Goal: Information Seeking & Learning: Learn about a topic

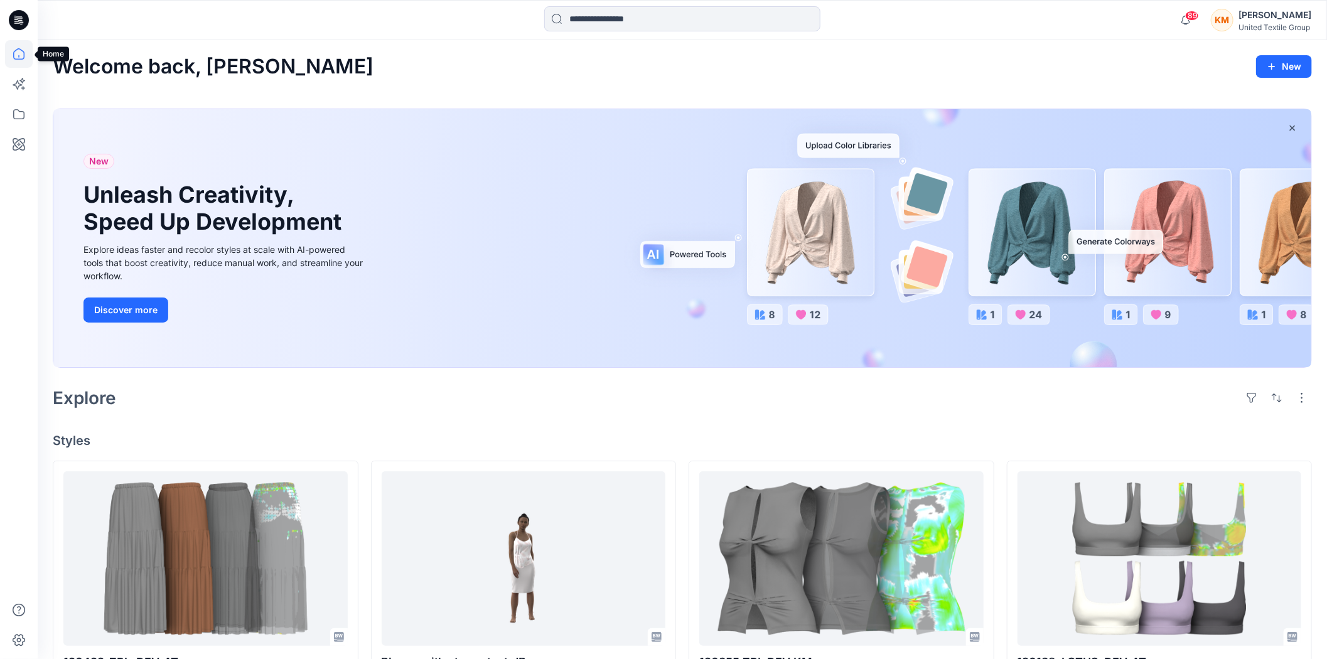
click at [17, 53] on icon at bounding box center [19, 54] width 28 height 28
click at [16, 110] on icon at bounding box center [19, 114] width 28 height 28
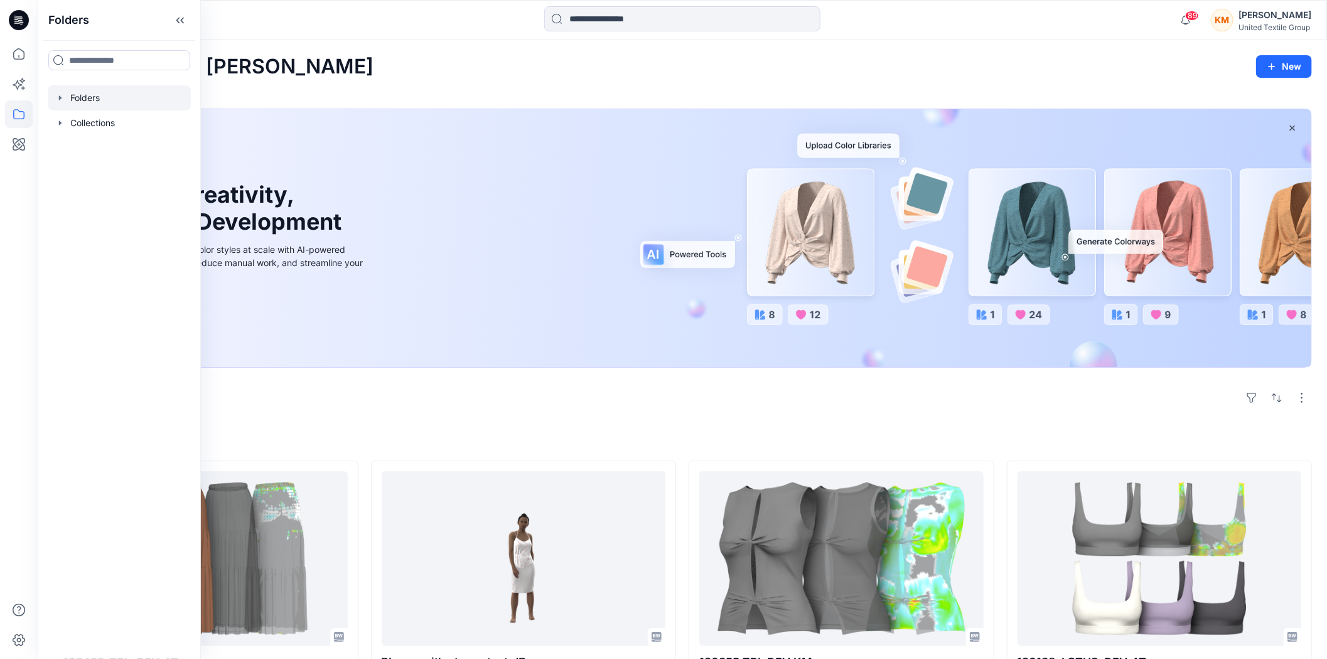
click at [70, 99] on div at bounding box center [119, 97] width 143 height 25
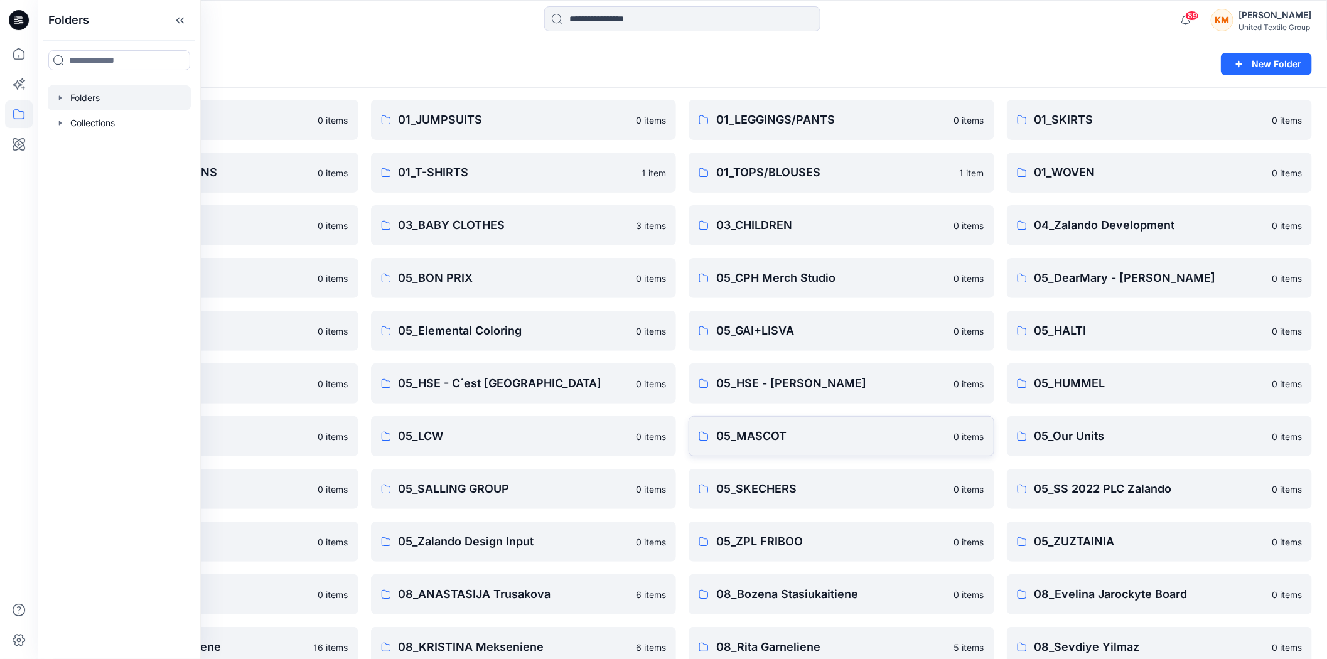
scroll to position [220, 0]
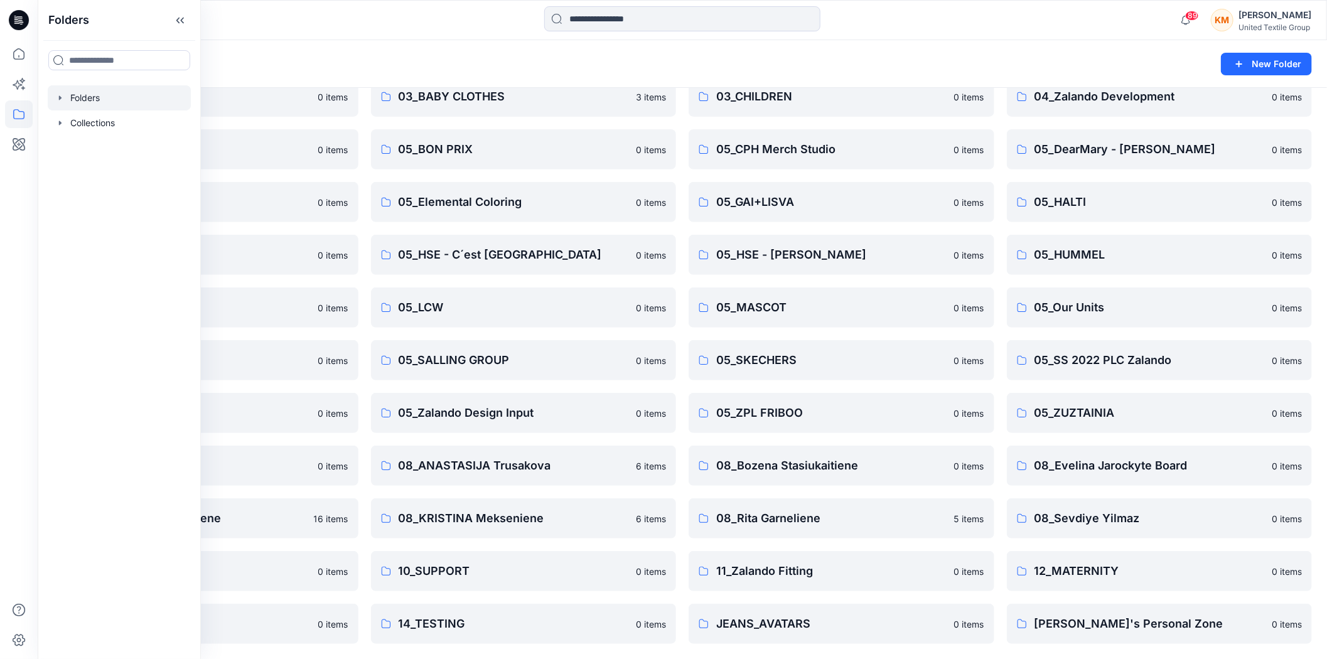
click at [619, 651] on div "Folders List 01_ACCESSORIES 0 items 01_DRESSES 0 items 01_SWEATS/CARDIGANS 0 it…" at bounding box center [682, 263] width 1289 height 791
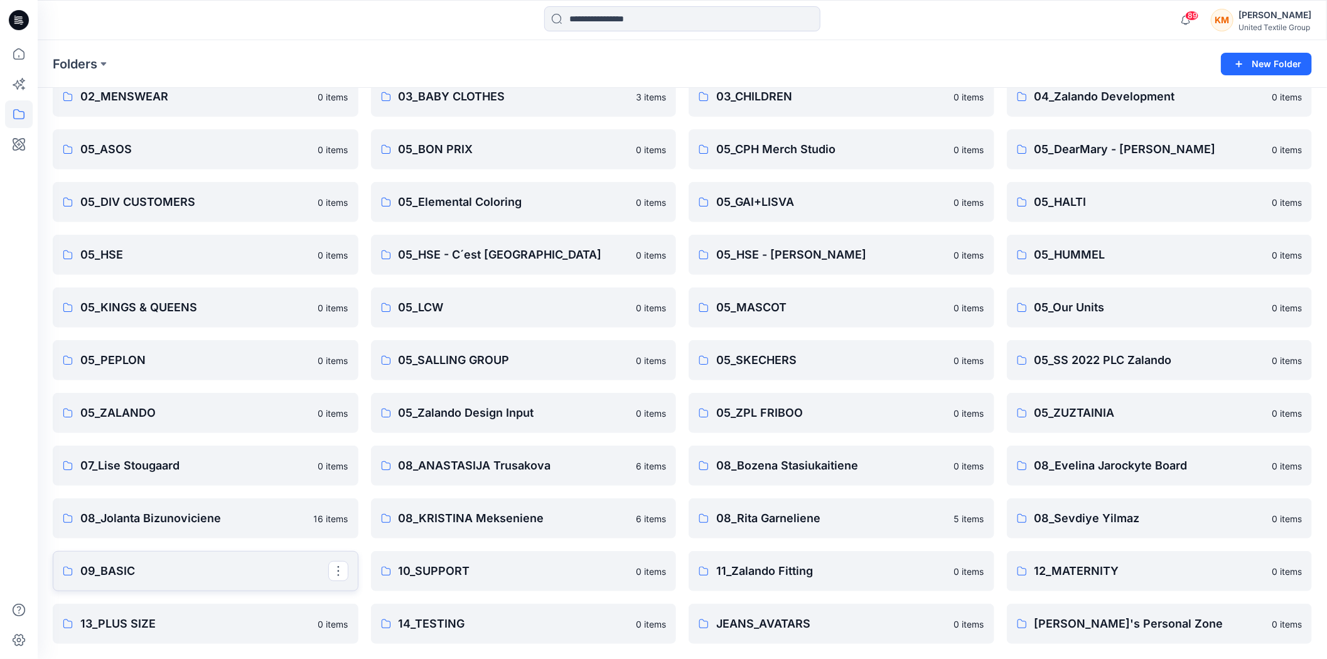
click at [120, 566] on p "09_BASIC" at bounding box center [204, 571] width 248 height 18
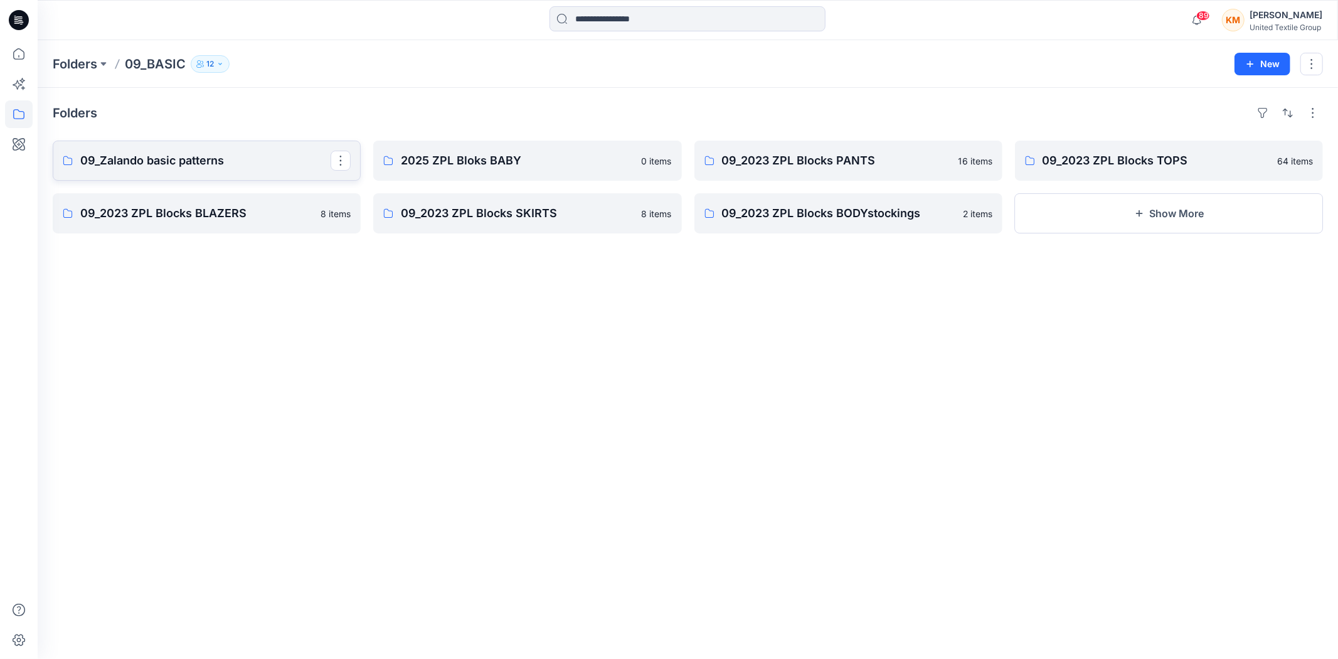
click at [195, 157] on p "09_Zalando basic patterns" at bounding box center [205, 161] width 250 height 18
click at [1106, 161] on p "09_2023 ZPL Blocks TOPS" at bounding box center [1168, 161] width 250 height 18
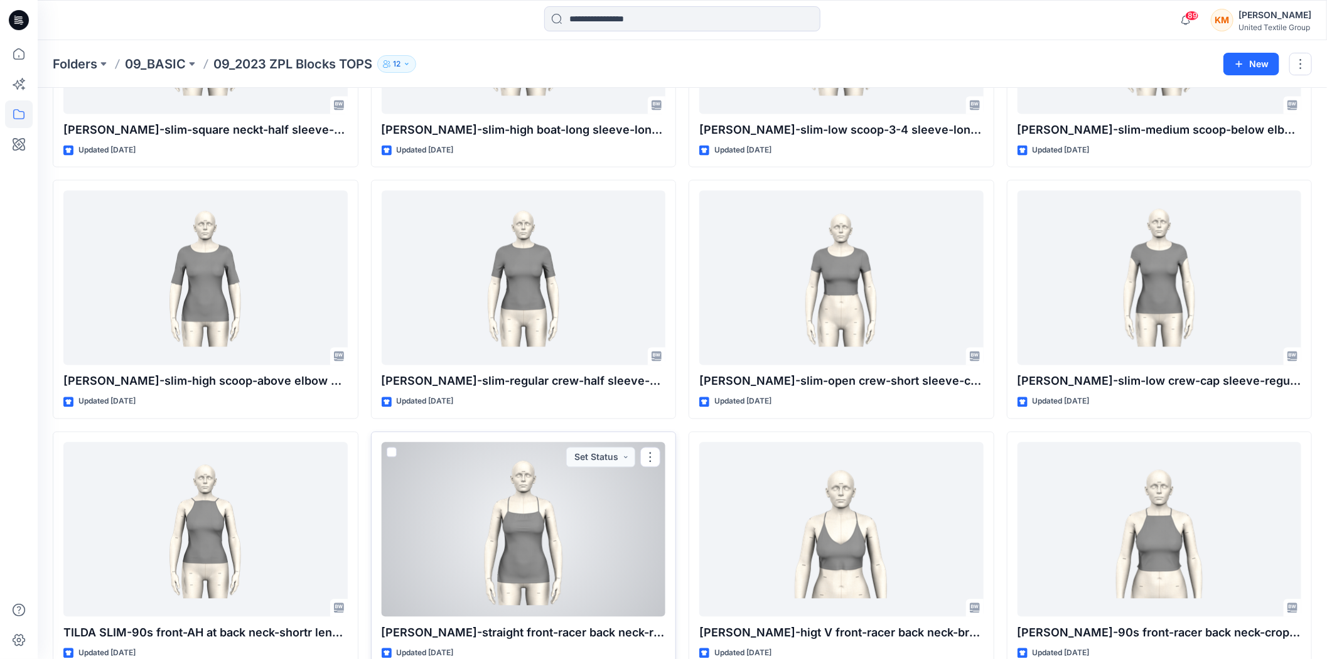
scroll to position [1431, 0]
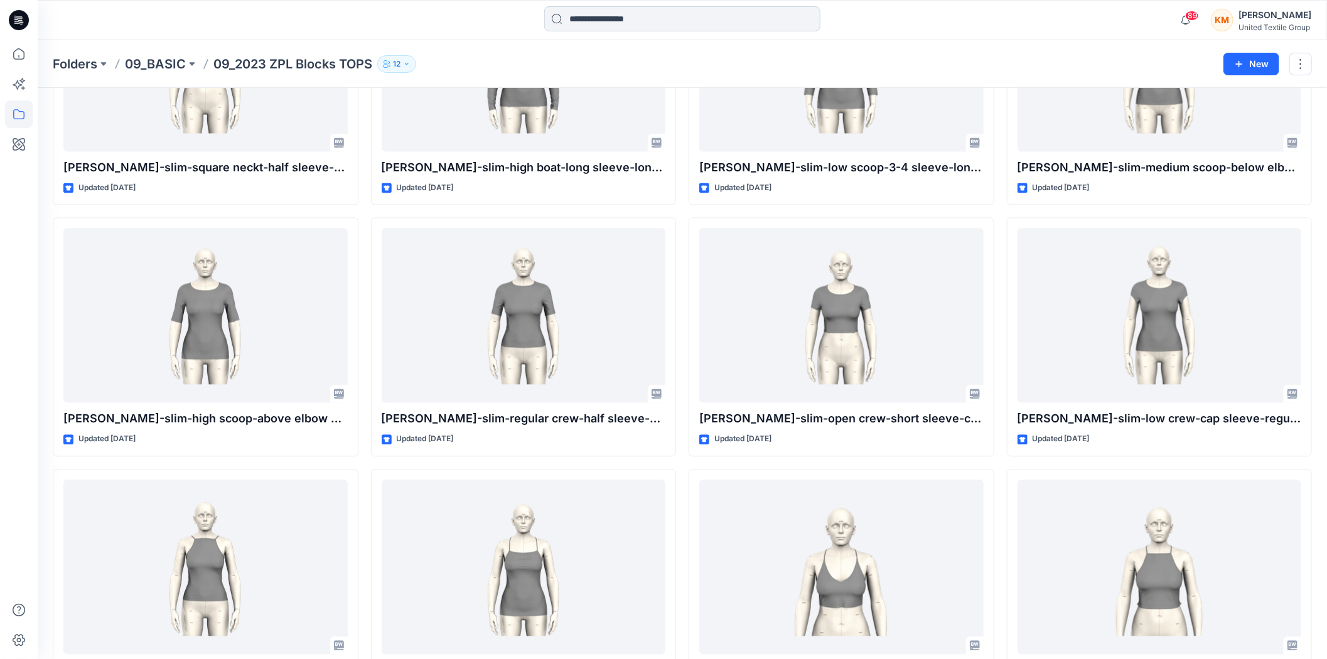
drag, startPoint x: 614, startPoint y: 23, endPoint x: 621, endPoint y: 21, distance: 7.6
click at [615, 23] on input at bounding box center [682, 18] width 276 height 25
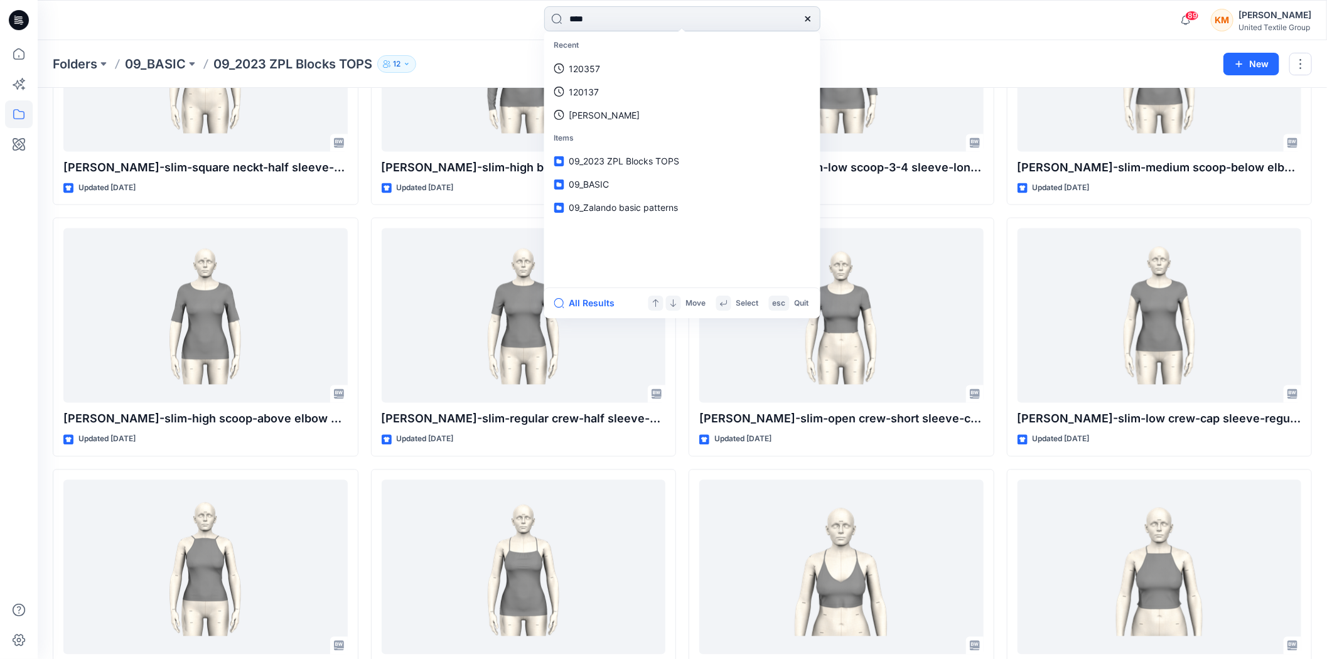
type input "*****"
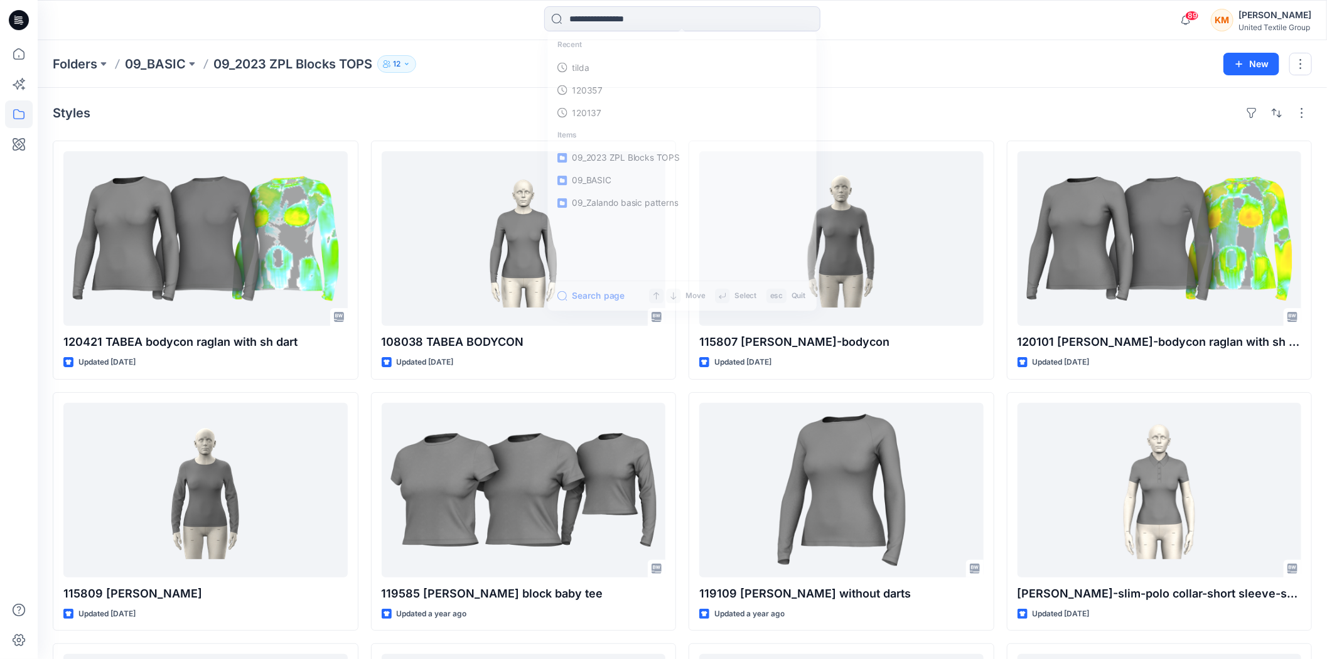
drag, startPoint x: 993, startPoint y: 69, endPoint x: 993, endPoint y: 78, distance: 8.8
click at [993, 69] on div "Folders 09_BASIC 09_2023 ZPL Blocks TOPS 12" at bounding box center [633, 64] width 1161 height 18
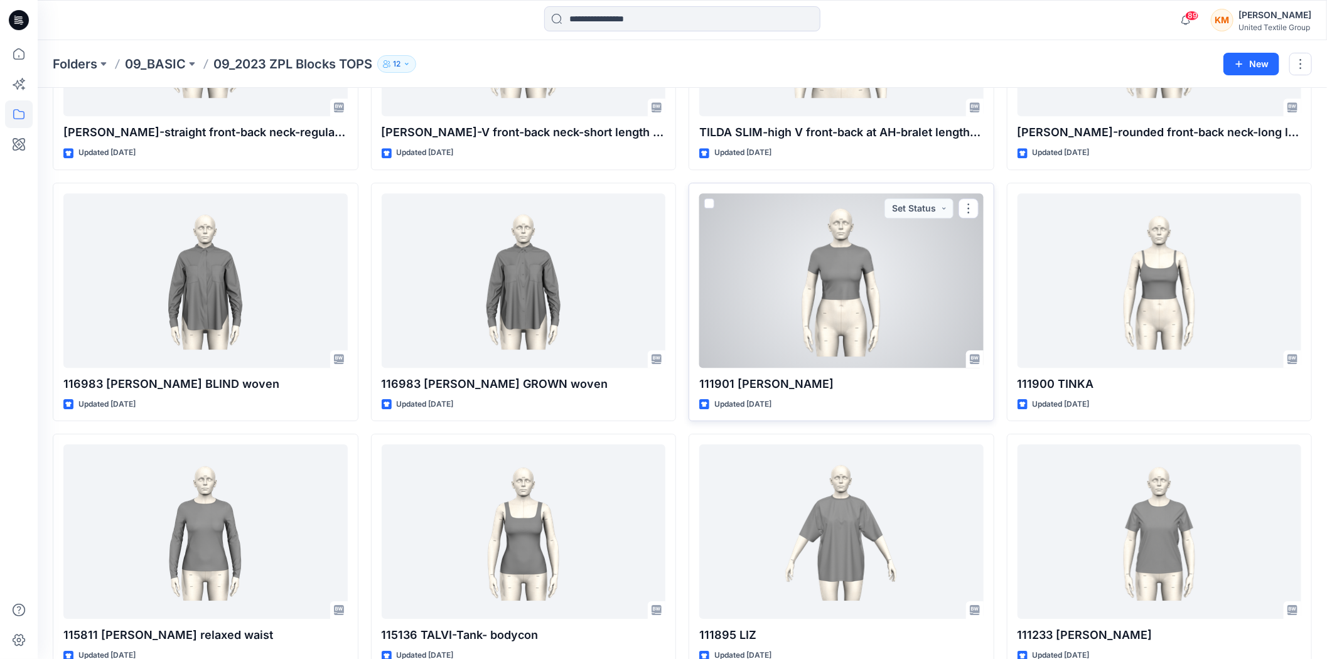
scroll to position [2231, 0]
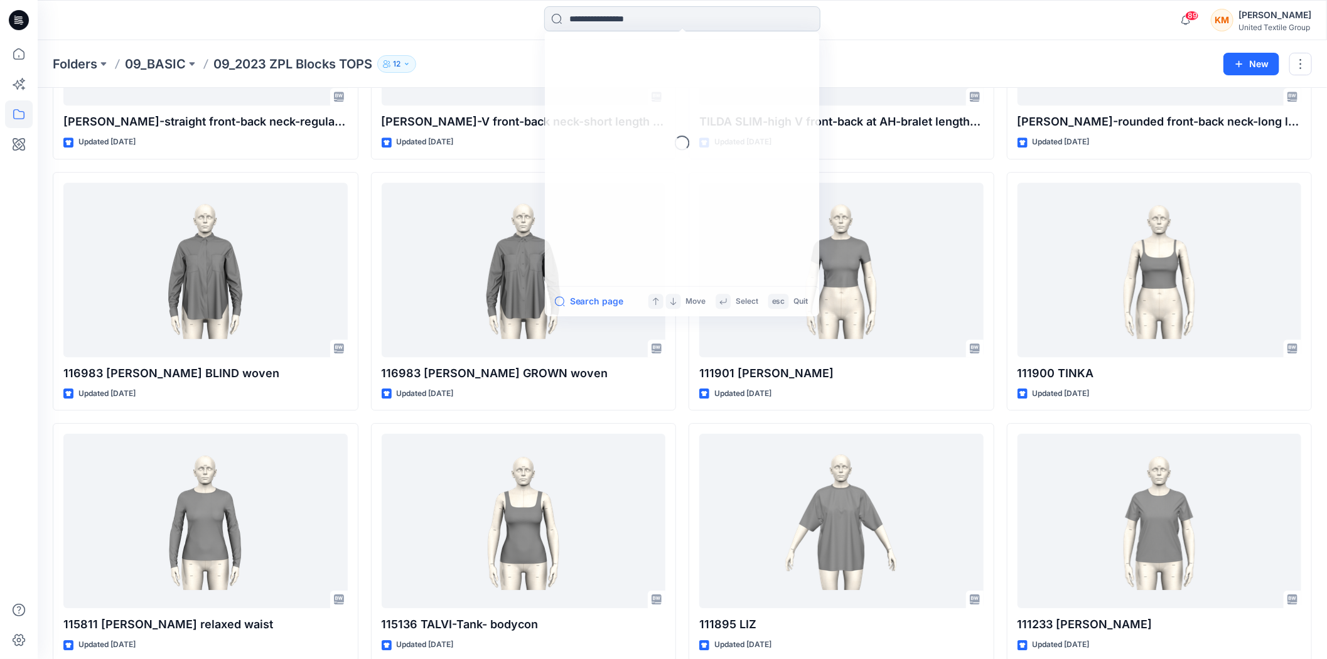
click at [610, 11] on input at bounding box center [682, 18] width 276 height 25
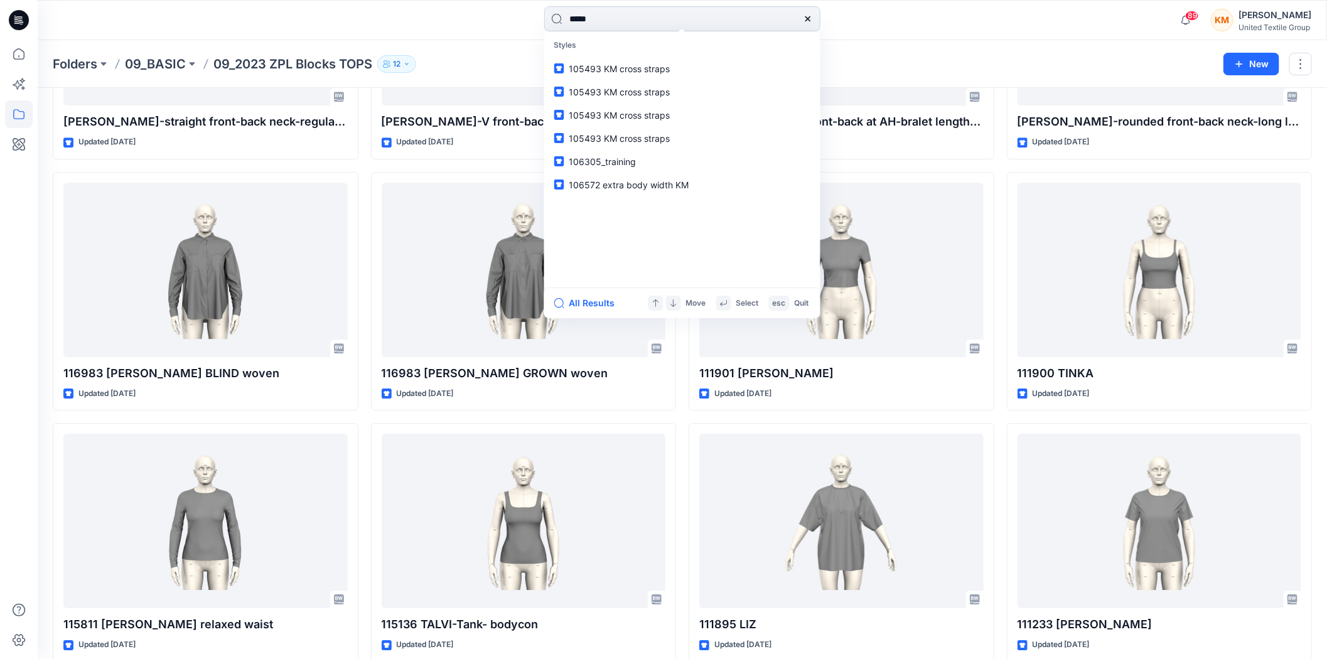
type input "******"
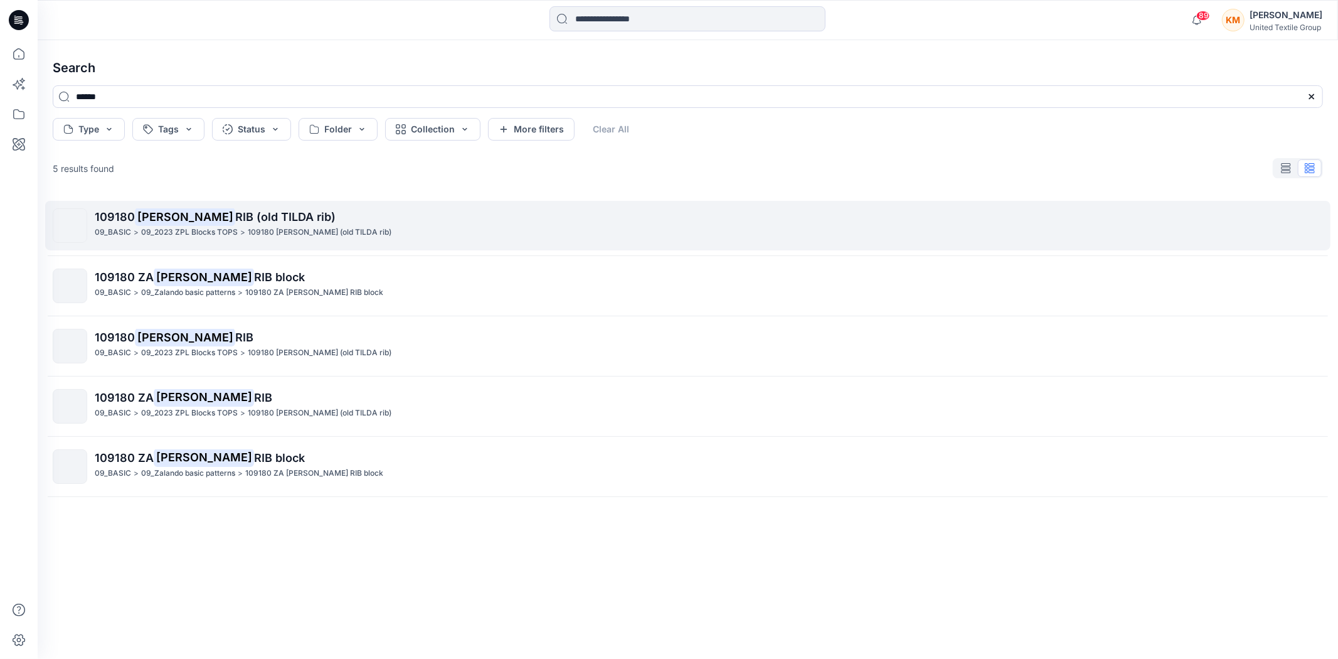
click at [235, 222] on span "RIB (old TILDA rib)" at bounding box center [285, 216] width 100 height 13
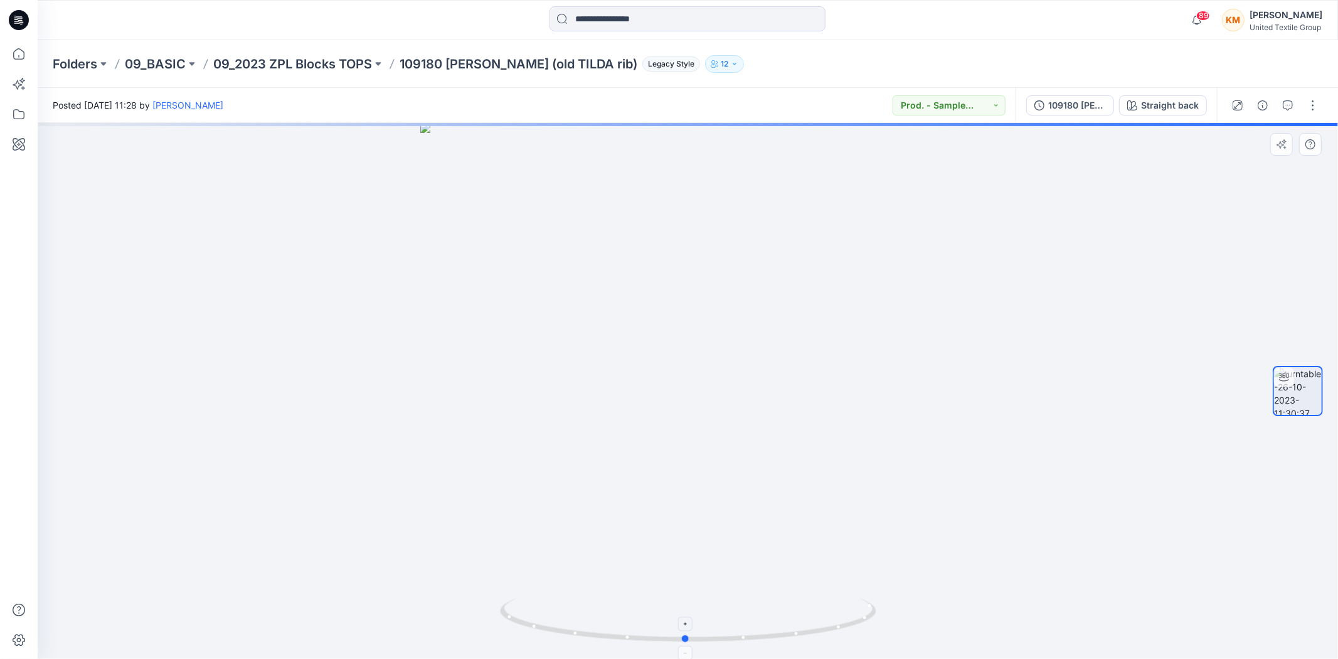
click at [823, 634] on icon at bounding box center [690, 621] width 380 height 47
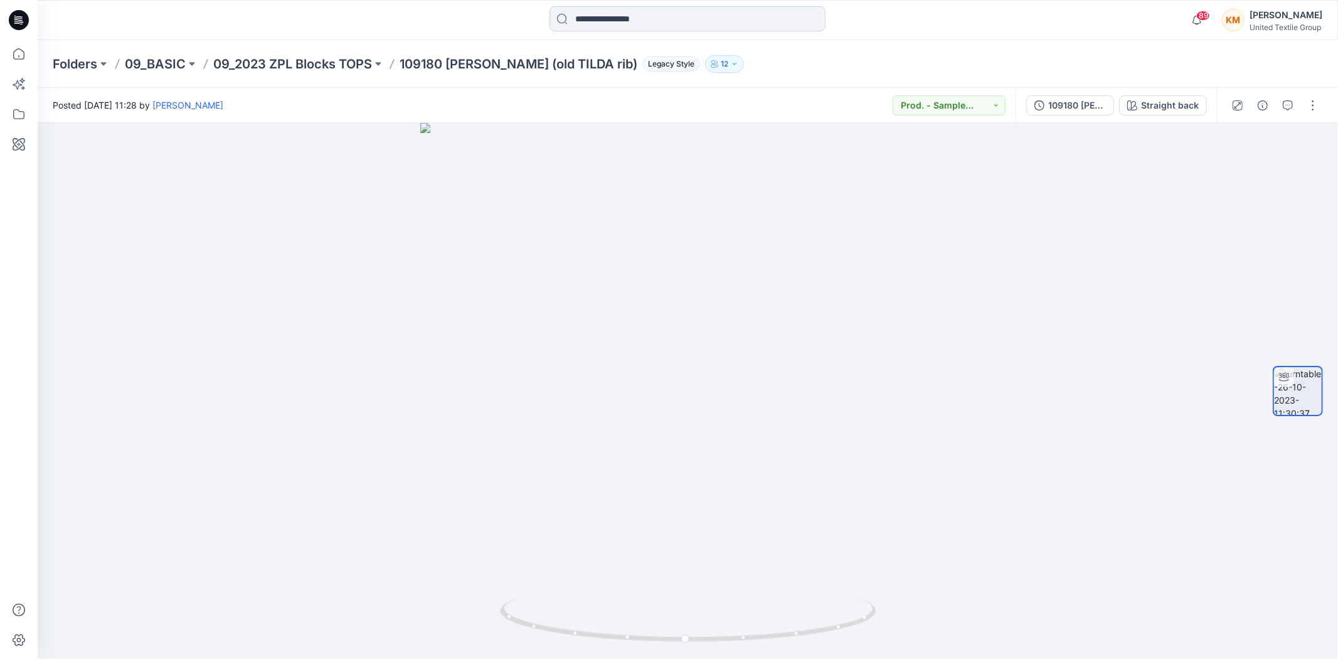
click at [594, 20] on input at bounding box center [688, 18] width 276 height 25
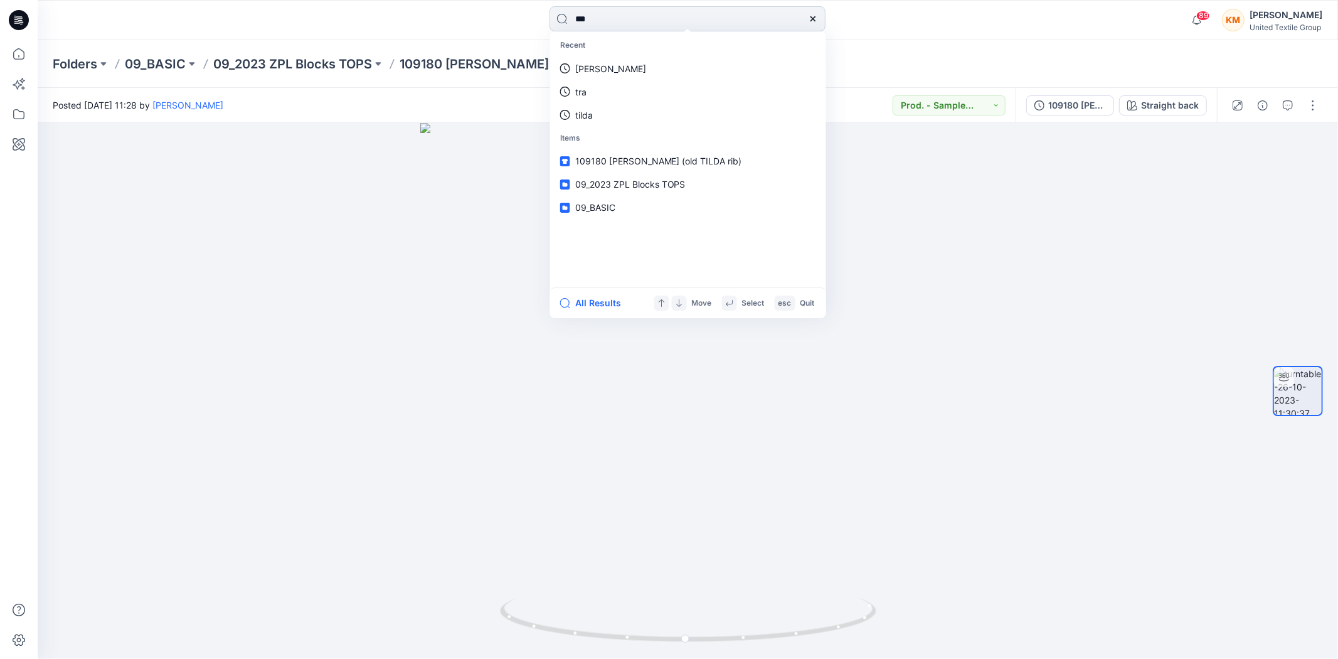
type input "****"
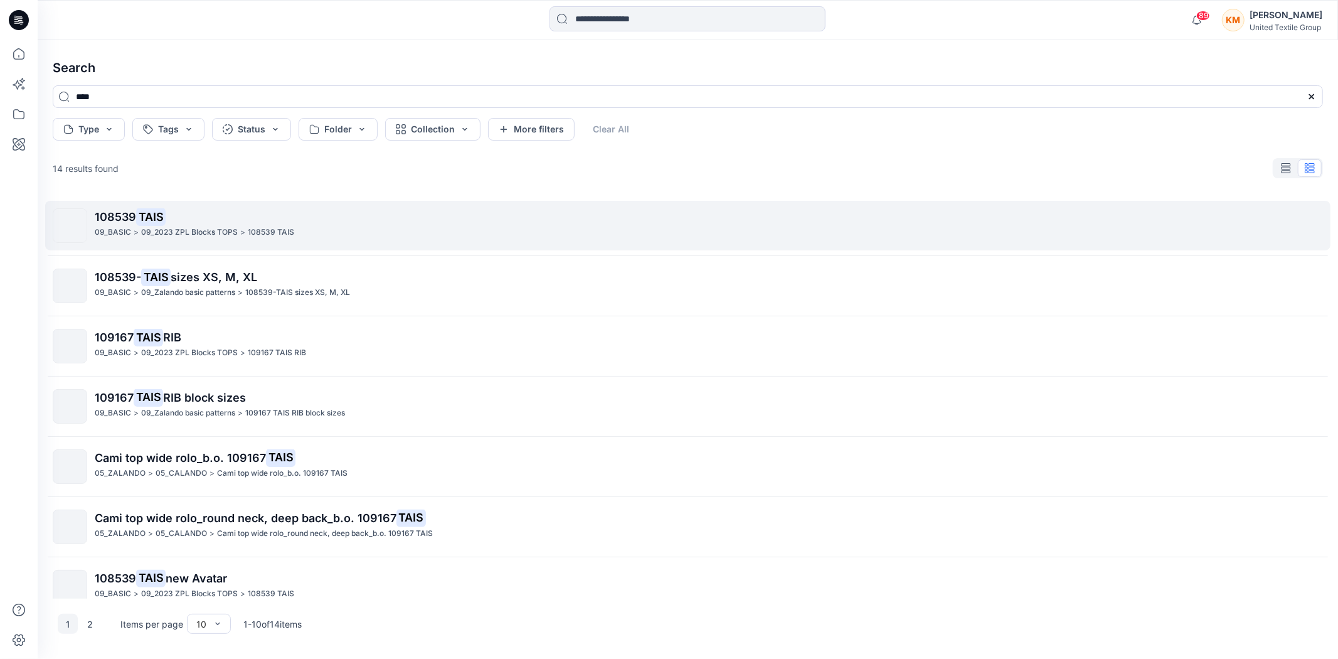
click at [129, 218] on span "108539" at bounding box center [115, 216] width 41 height 13
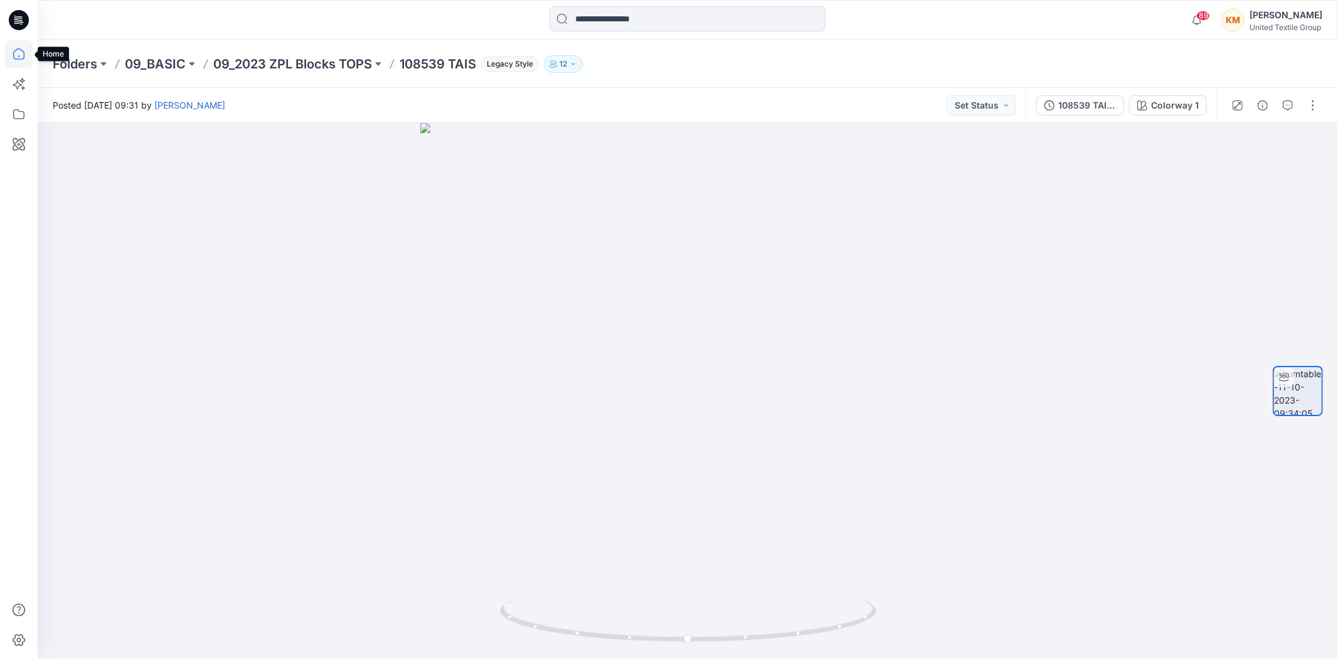
click at [21, 48] on icon at bounding box center [19, 54] width 28 height 28
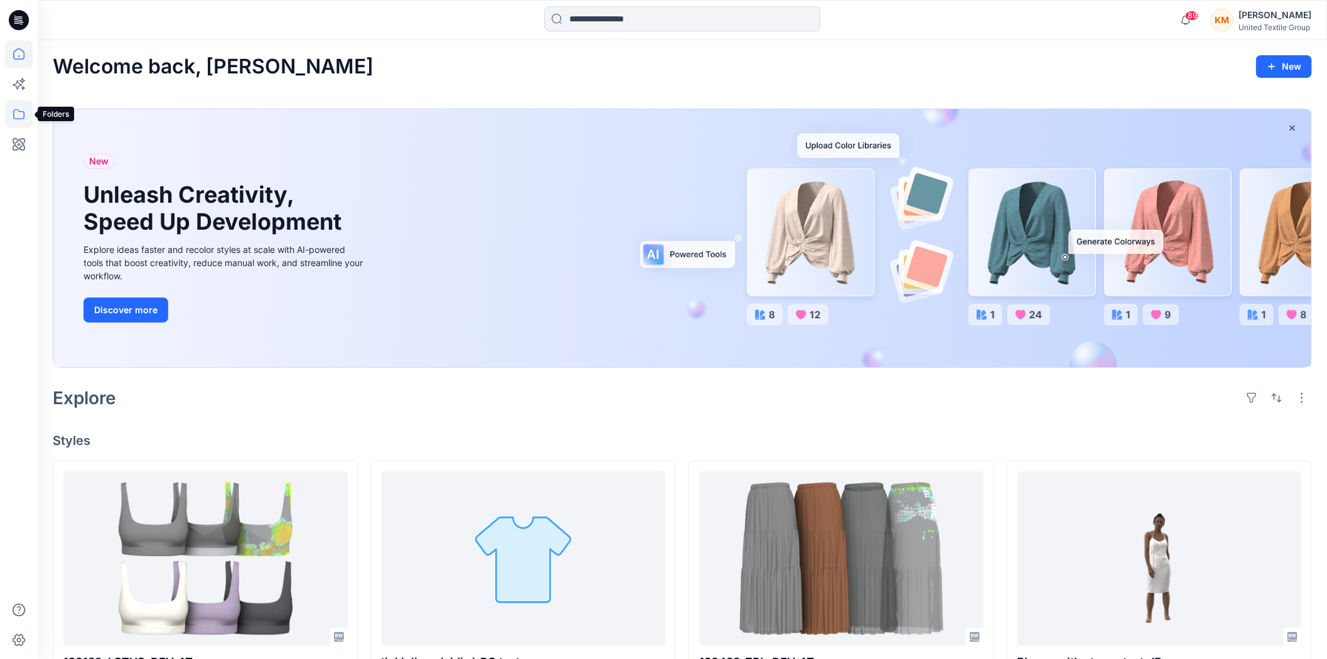
click at [19, 115] on icon at bounding box center [19, 114] width 28 height 28
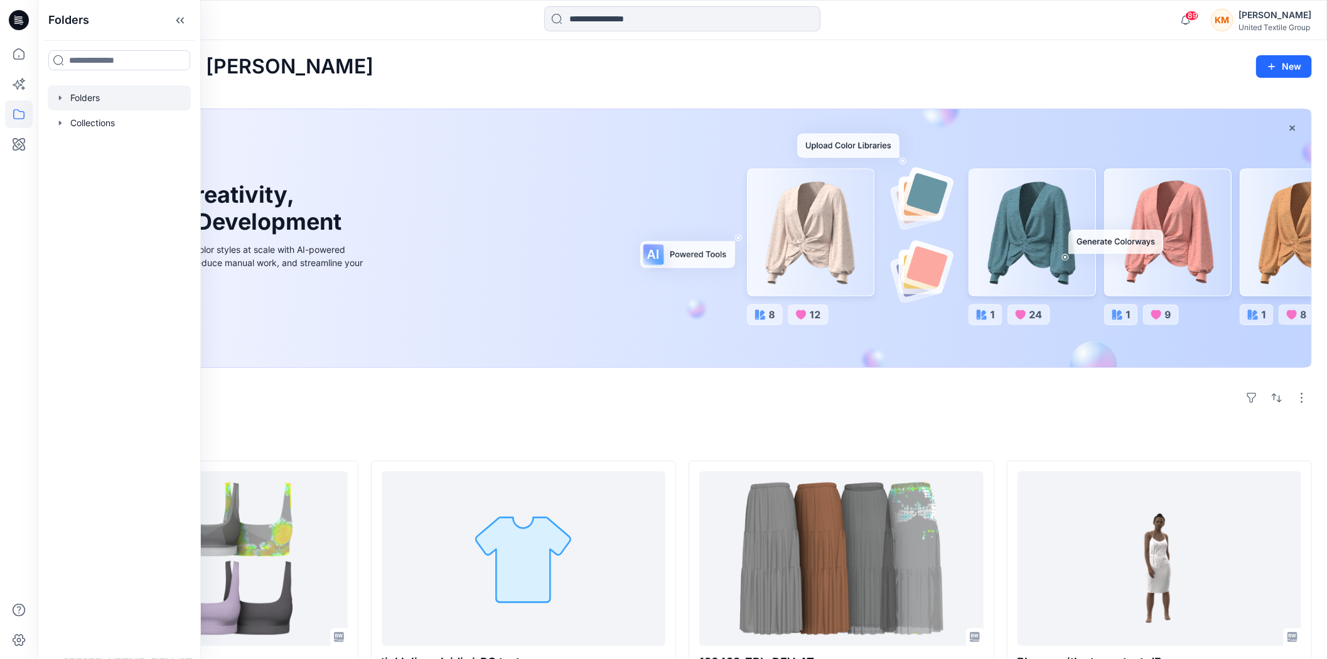
click at [115, 95] on div at bounding box center [119, 97] width 143 height 25
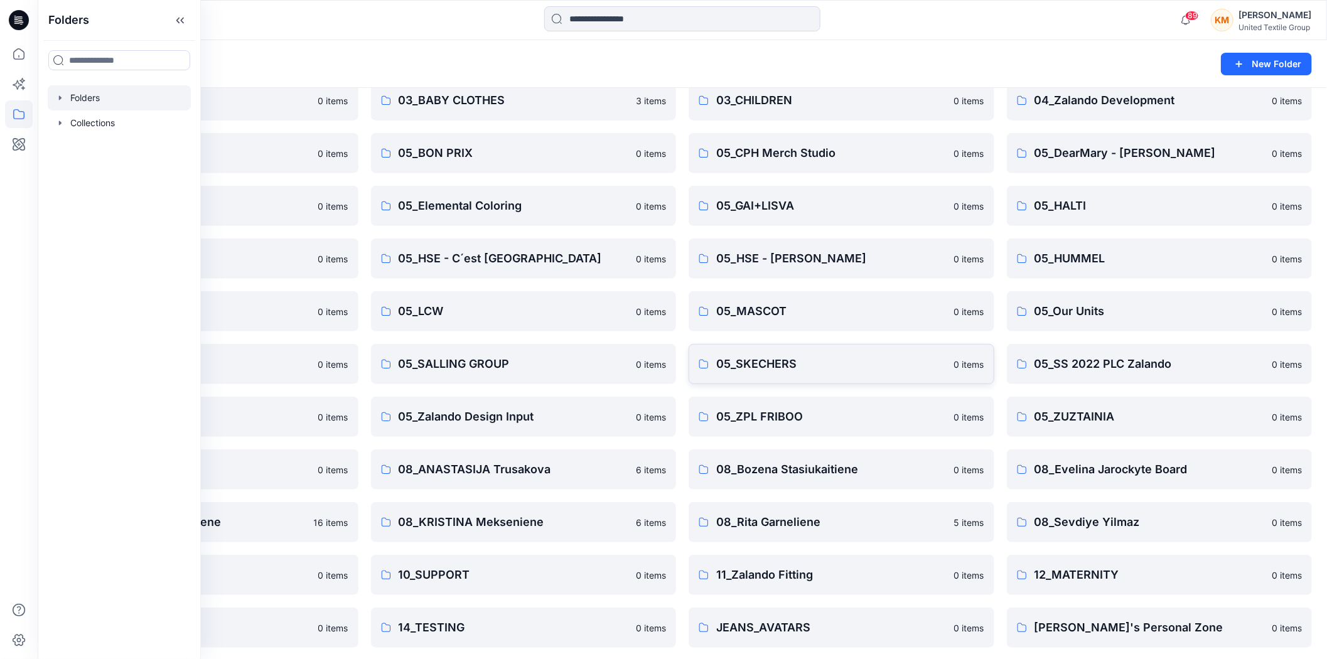
scroll to position [220, 0]
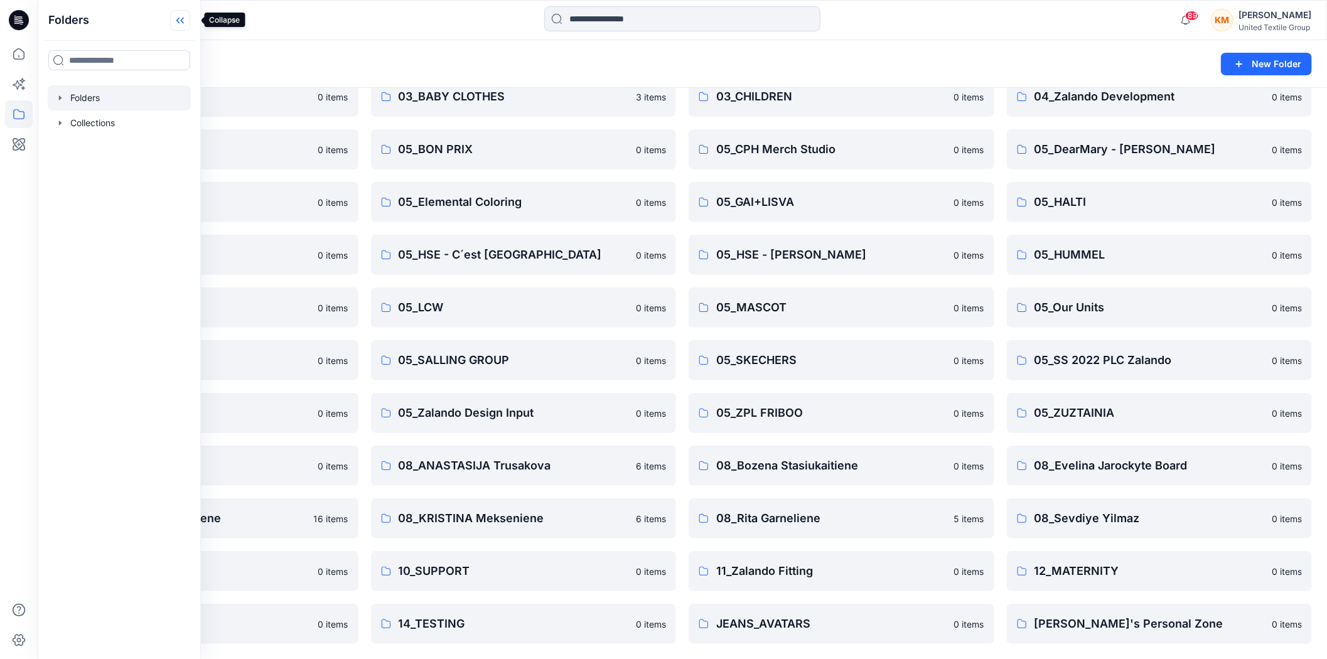
click at [183, 20] on icon at bounding box center [180, 20] width 20 height 21
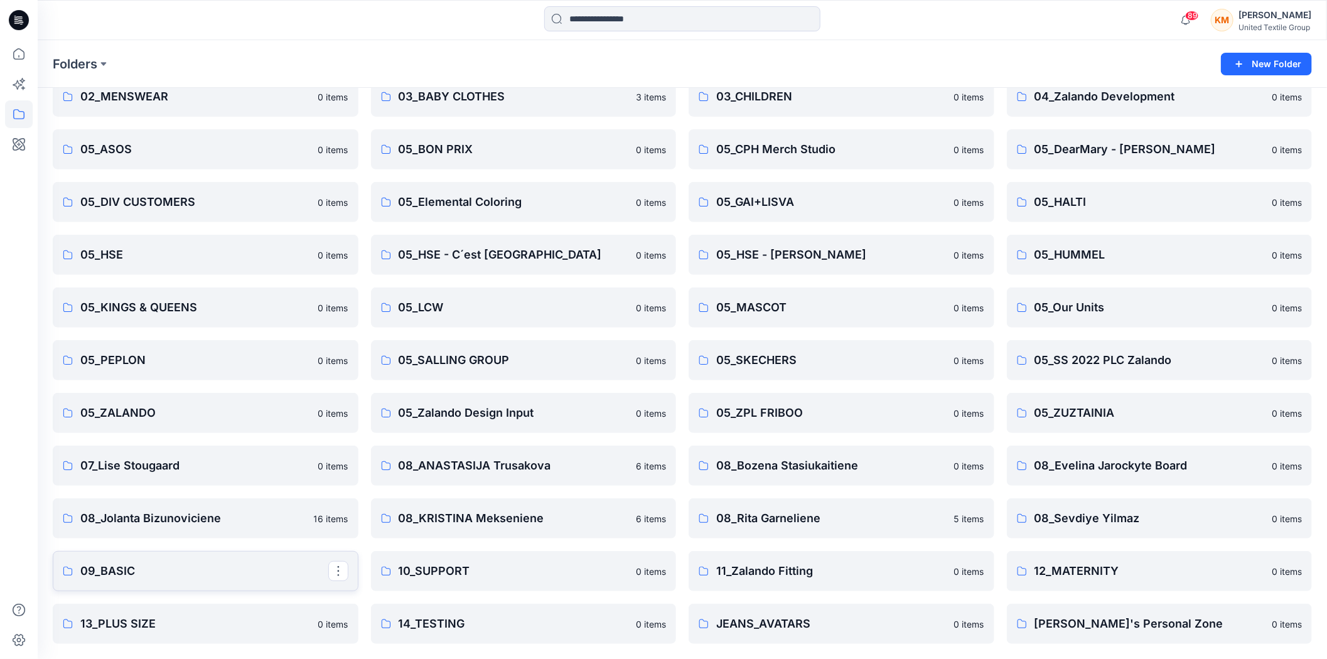
click at [153, 572] on p "09_BASIC" at bounding box center [204, 571] width 248 height 18
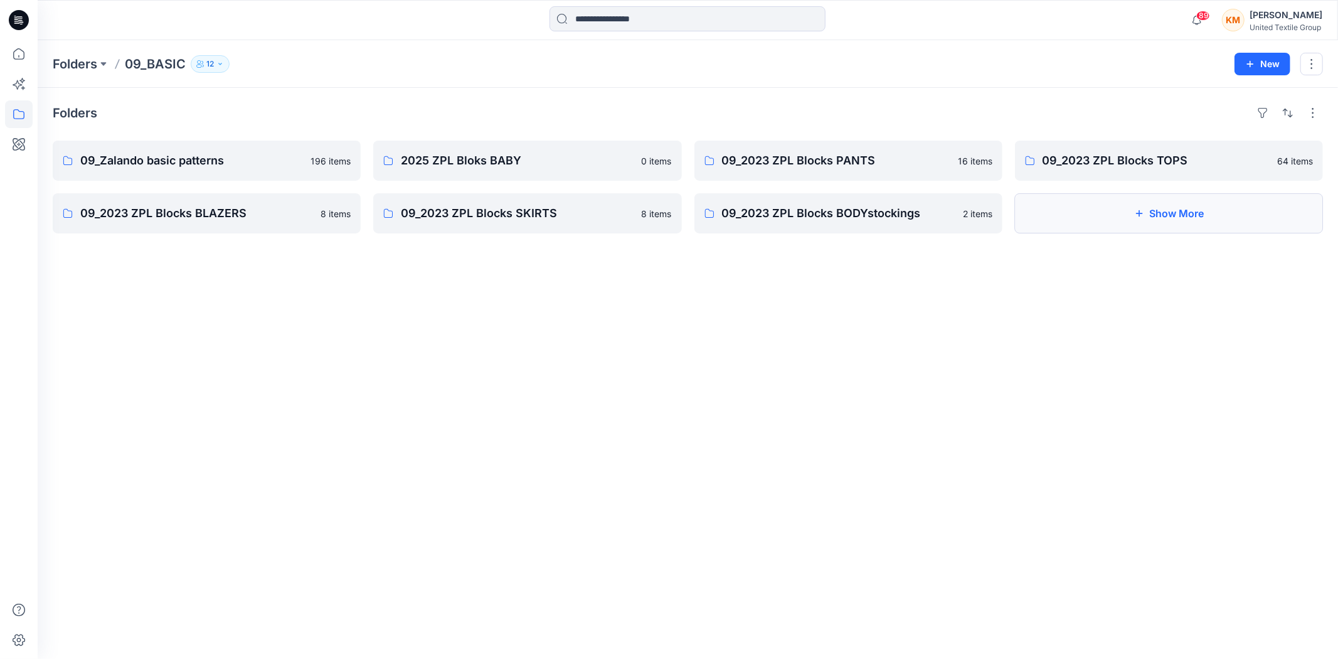
click at [1175, 216] on button "Show More" at bounding box center [1169, 213] width 308 height 40
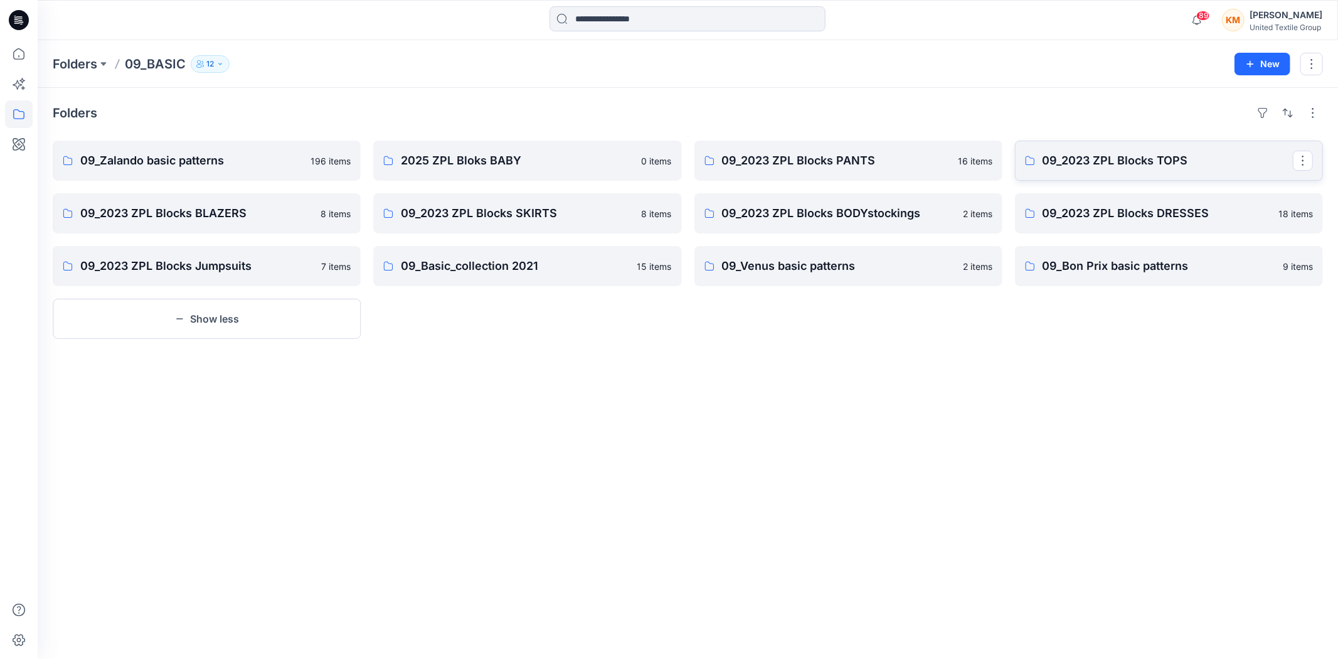
click at [1151, 166] on p "09_2023 ZPL Blocks TOPS" at bounding box center [1168, 161] width 250 height 18
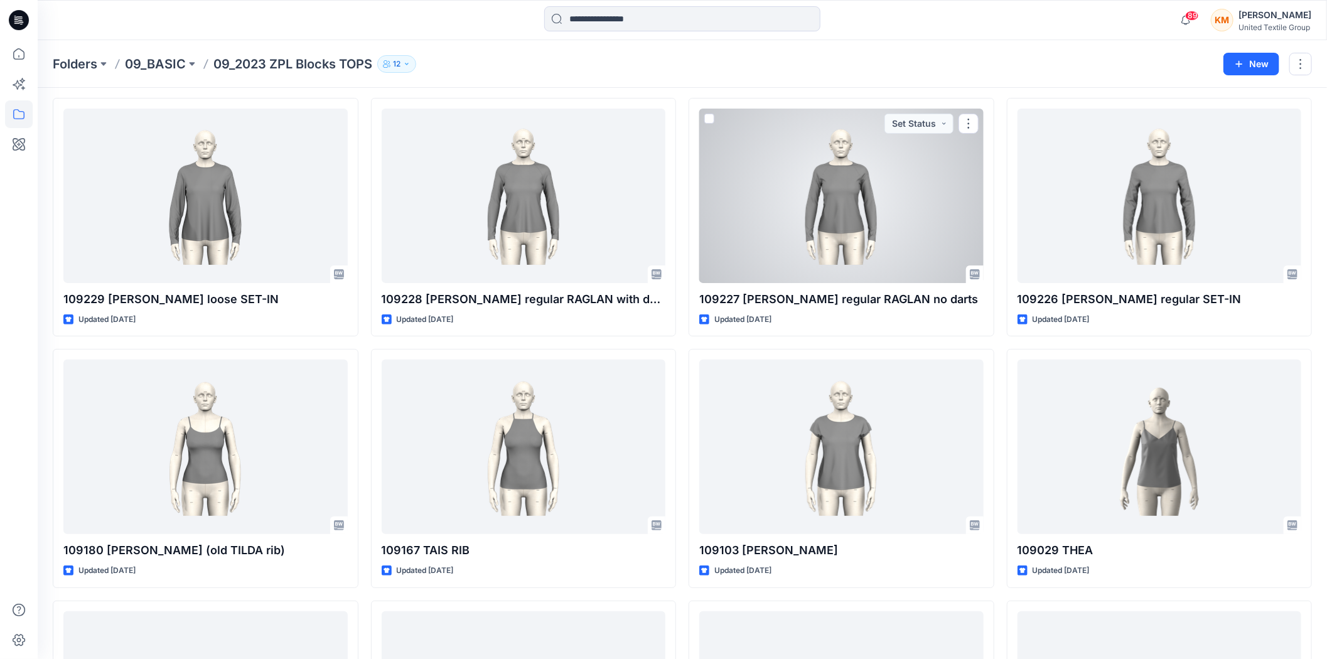
scroll to position [3067, 0]
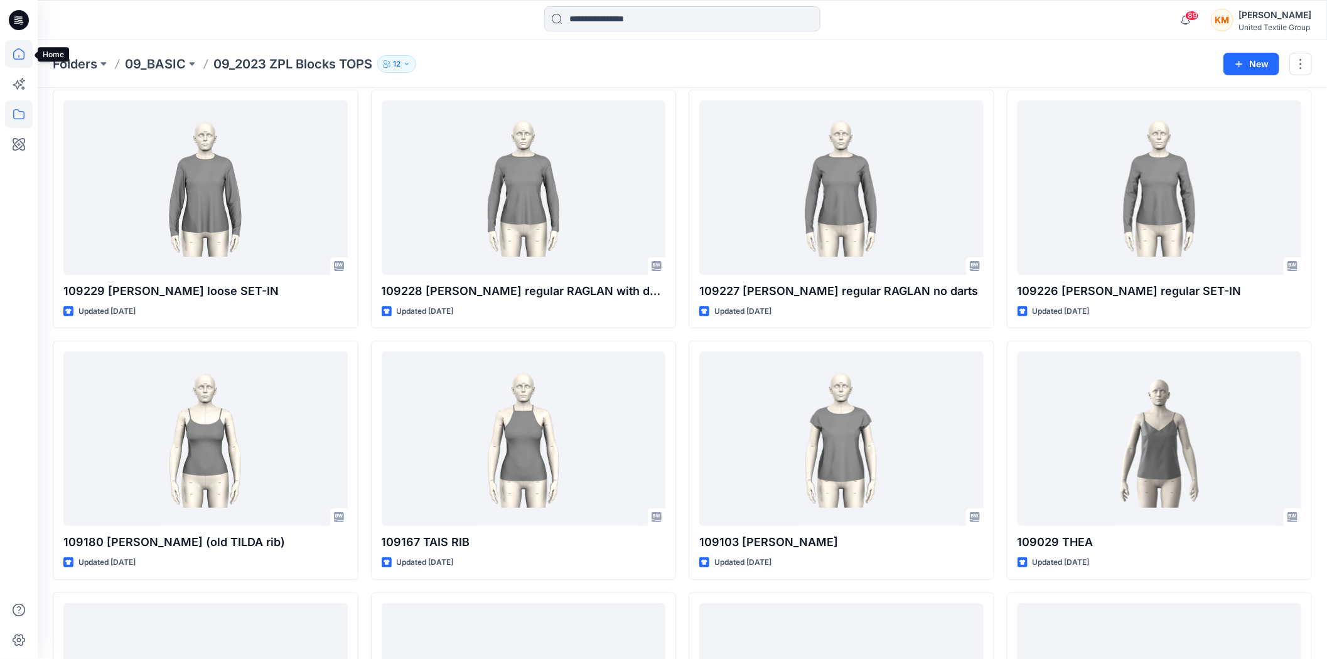
click at [23, 50] on icon at bounding box center [19, 54] width 28 height 28
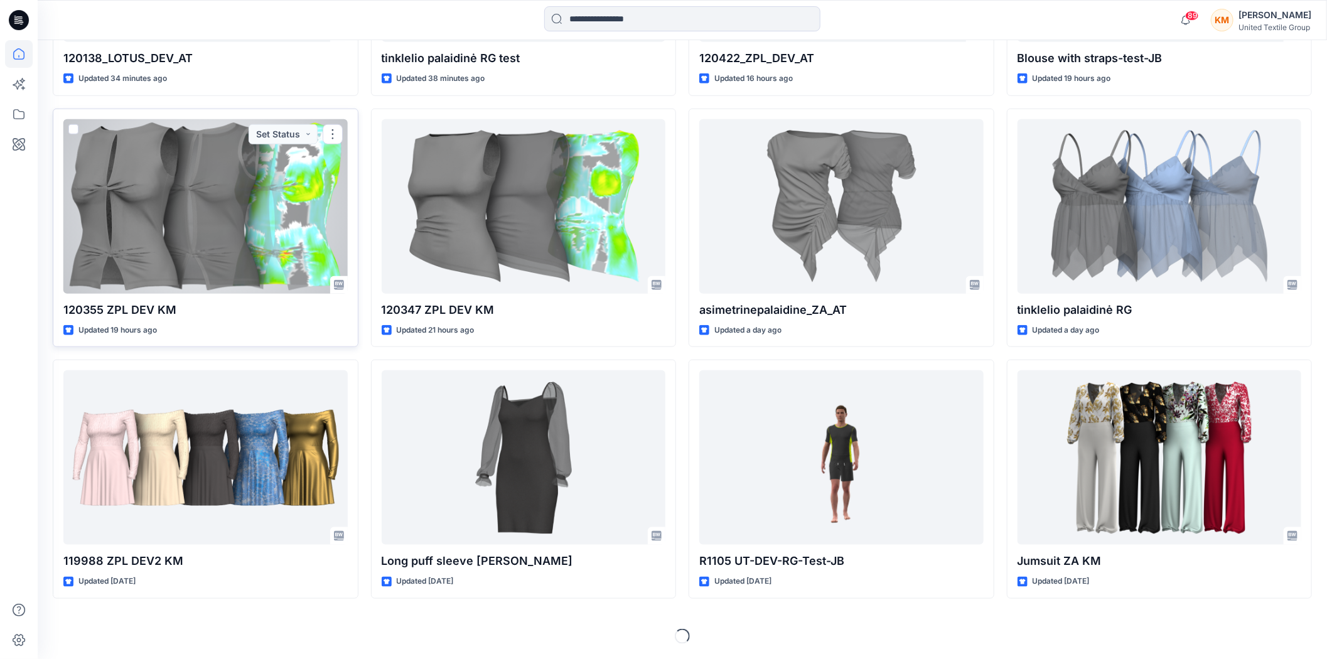
click at [211, 178] on div at bounding box center [205, 206] width 284 height 174
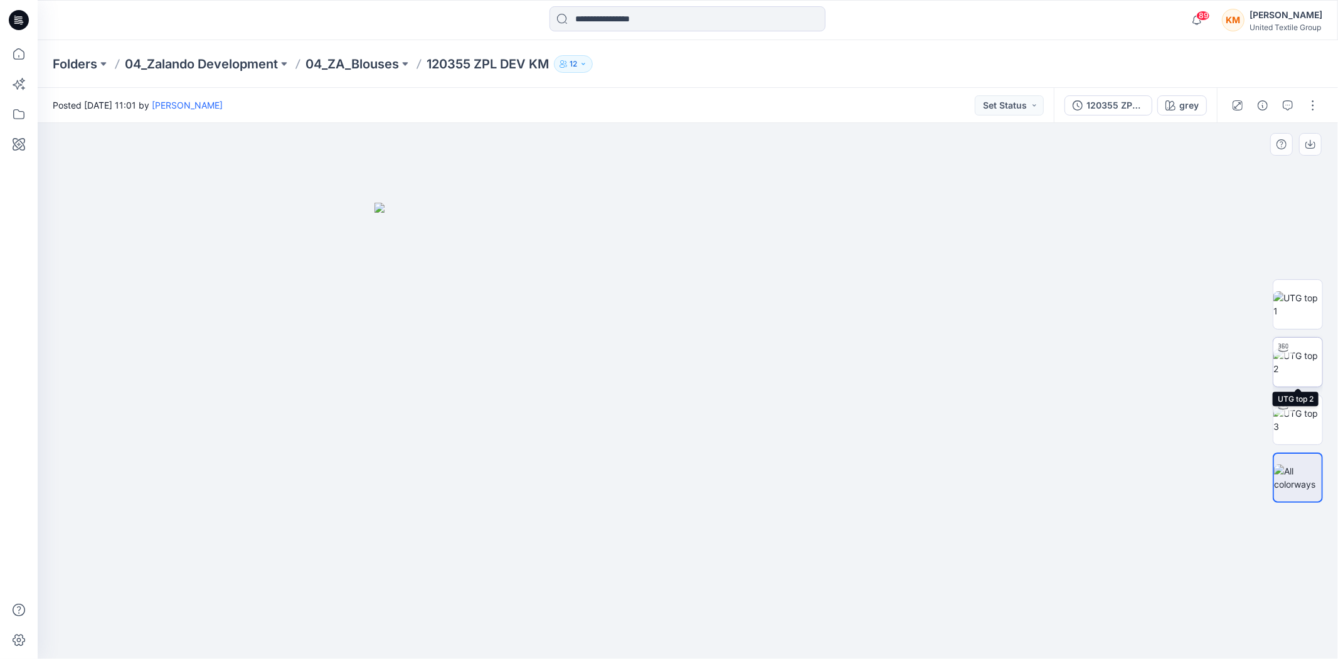
click at [1294, 368] on img at bounding box center [1298, 362] width 49 height 26
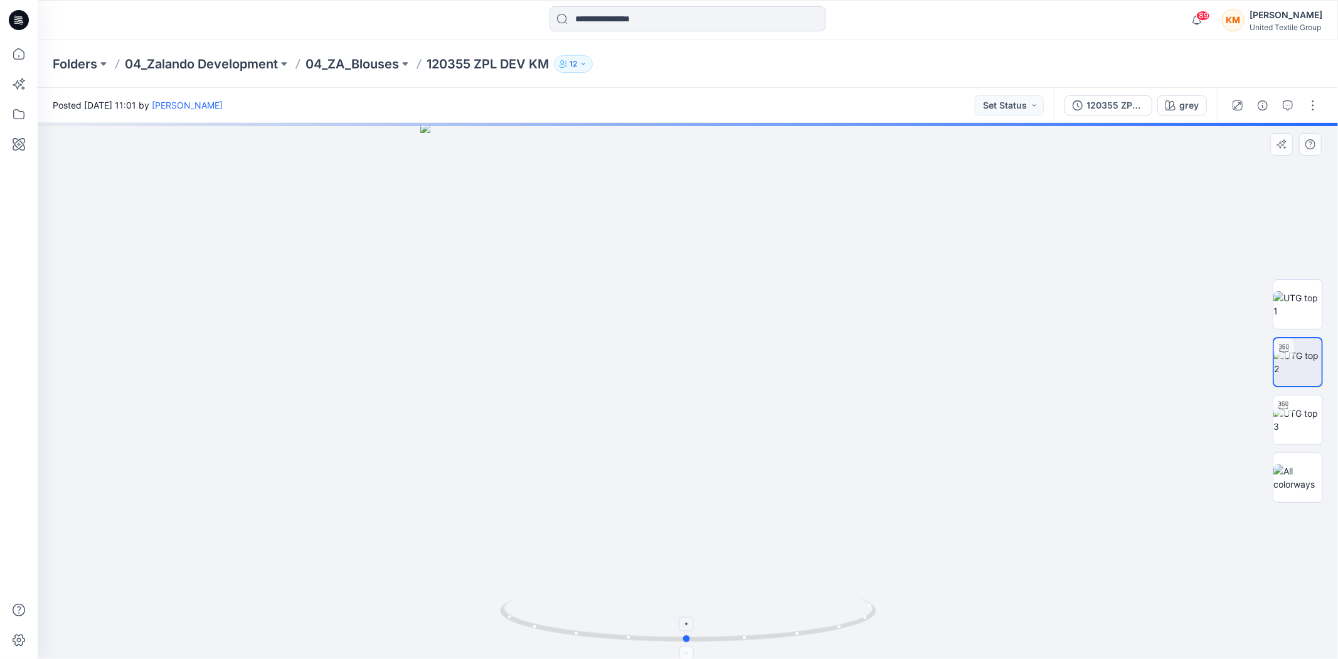
click at [852, 619] on icon at bounding box center [690, 621] width 380 height 47
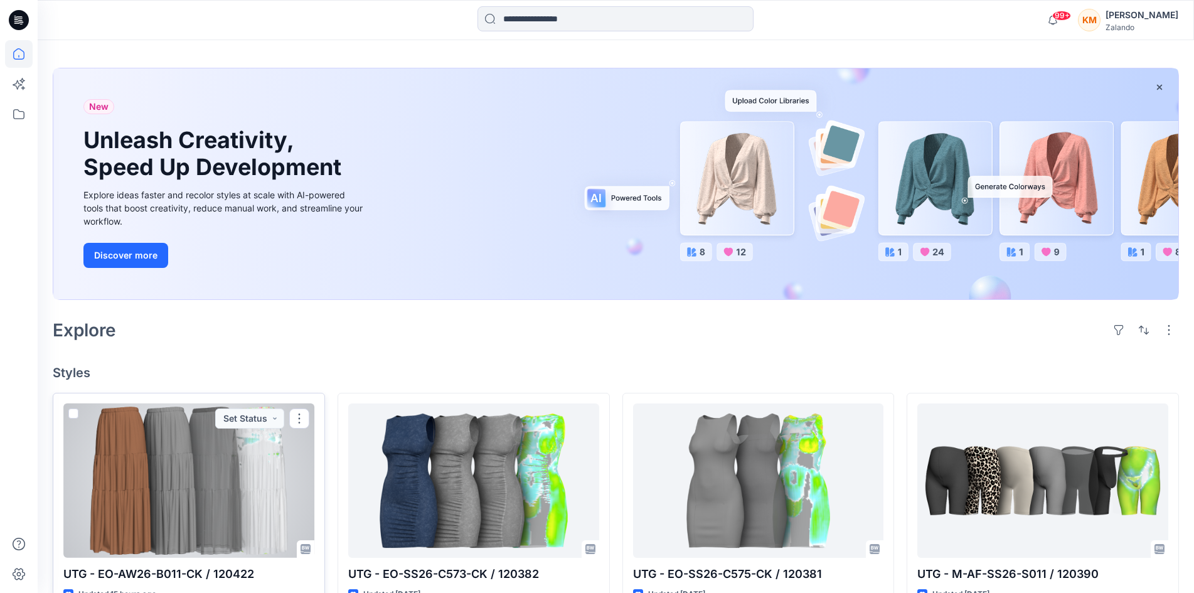
scroll to position [63, 0]
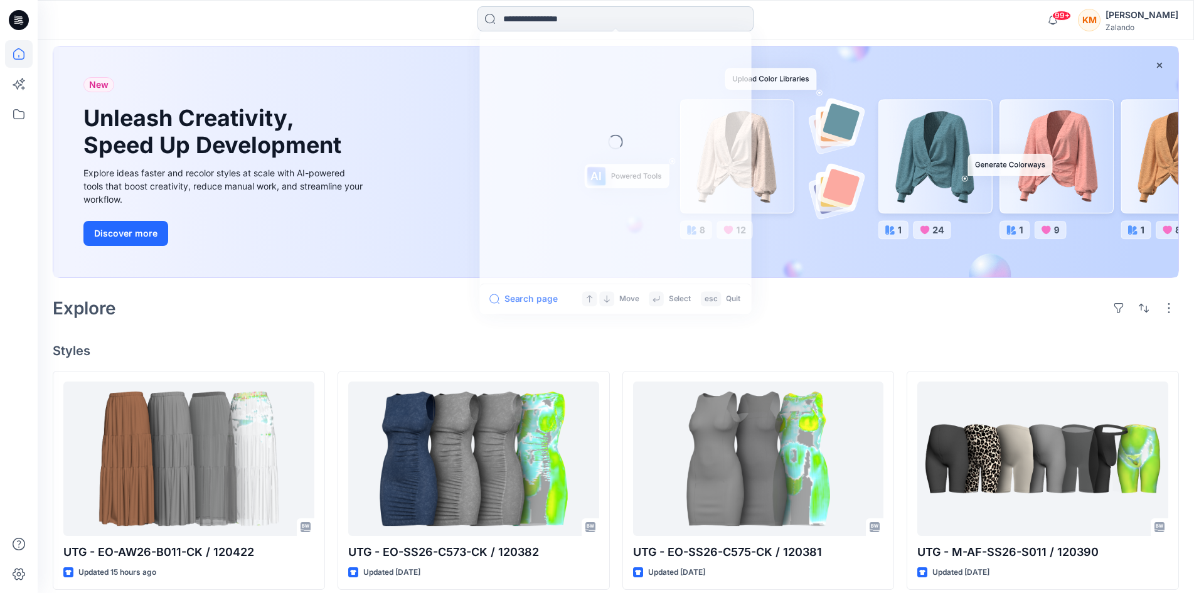
click at [526, 20] on input at bounding box center [616, 18] width 276 height 25
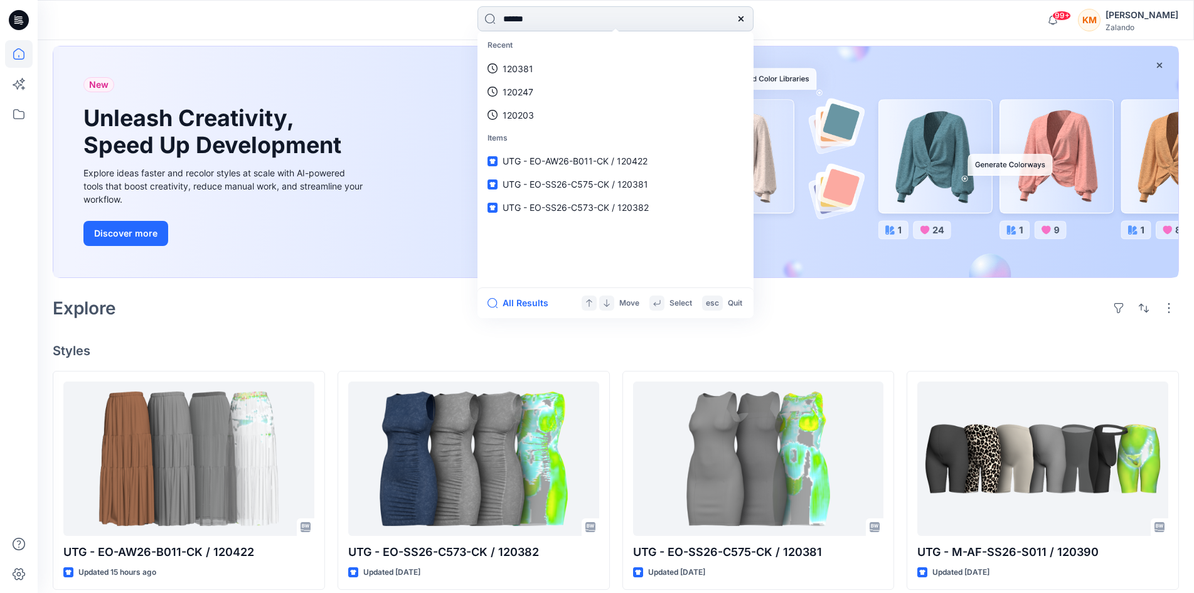
type input "******"
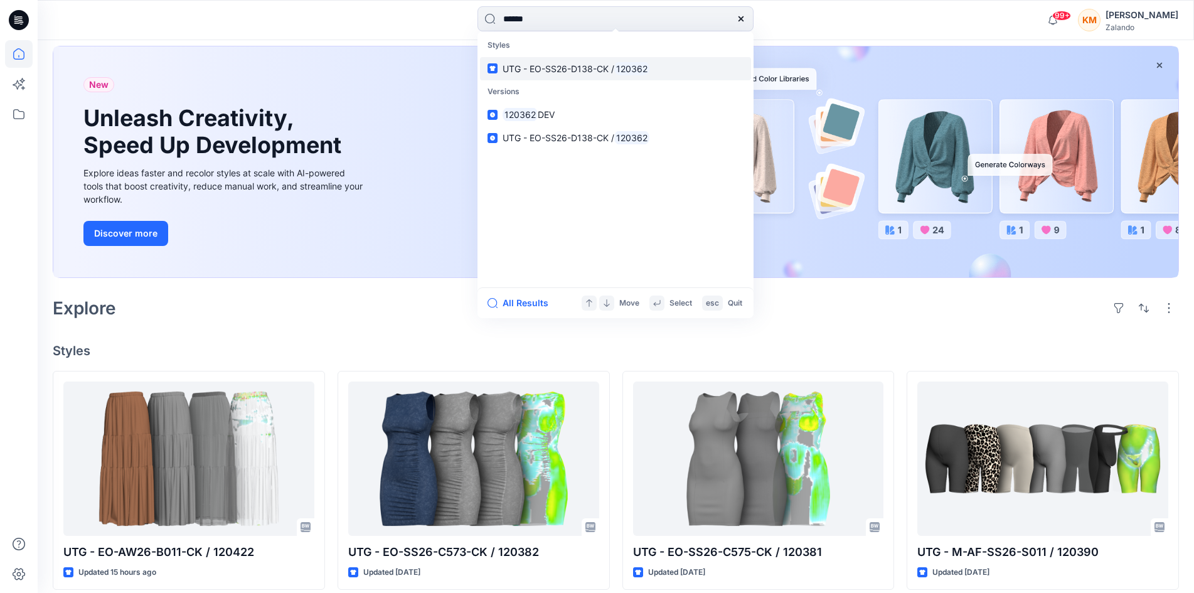
click at [554, 73] on span "UTG - EO-SS26-D138-CK /" at bounding box center [559, 68] width 112 height 11
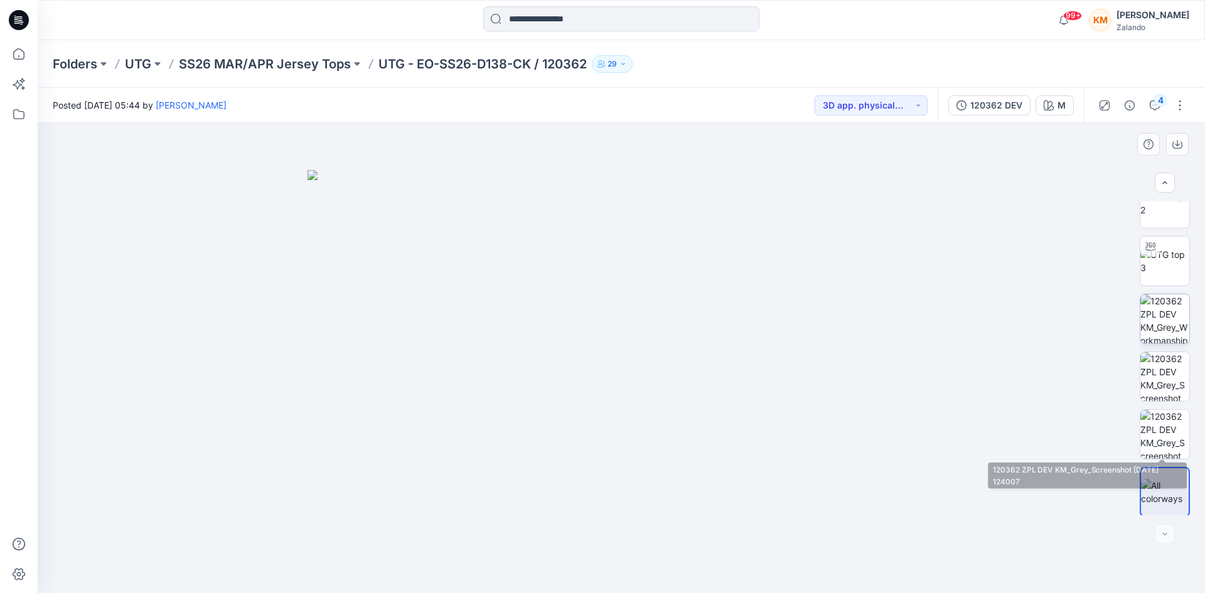
scroll to position [83, 0]
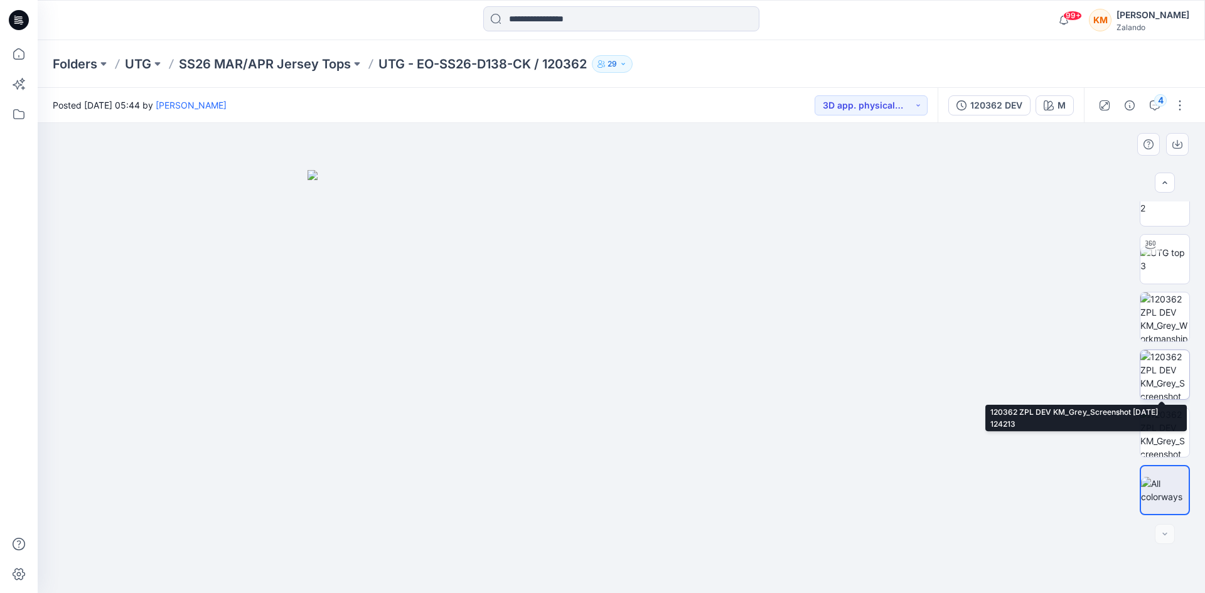
click at [1162, 368] on img at bounding box center [1164, 374] width 49 height 49
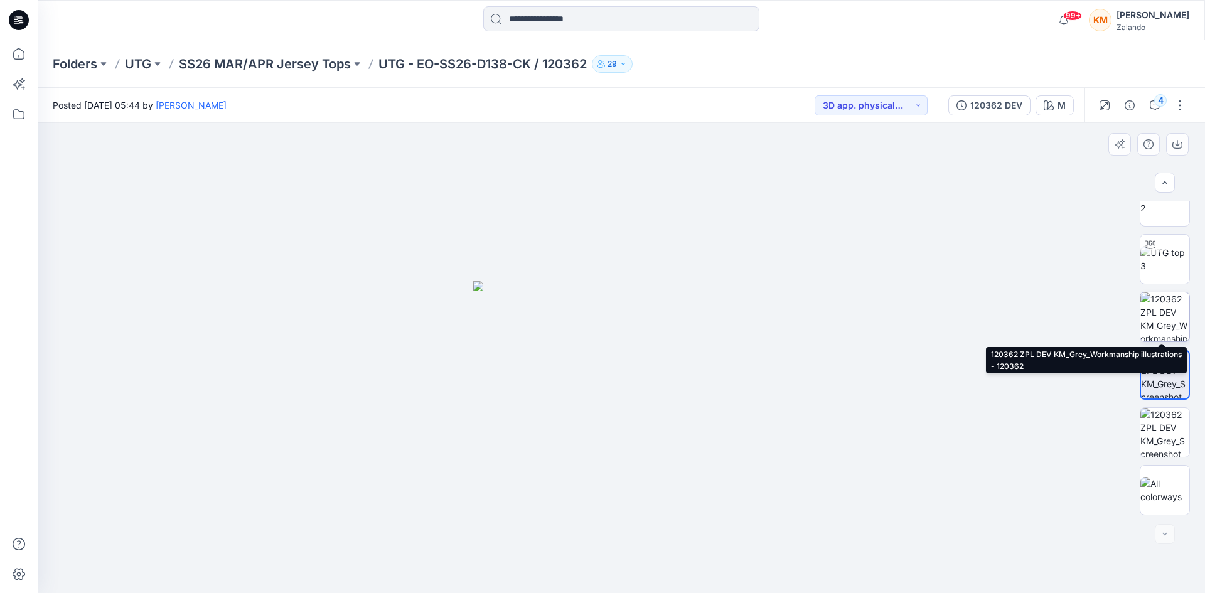
click at [1172, 320] on img at bounding box center [1164, 316] width 49 height 49
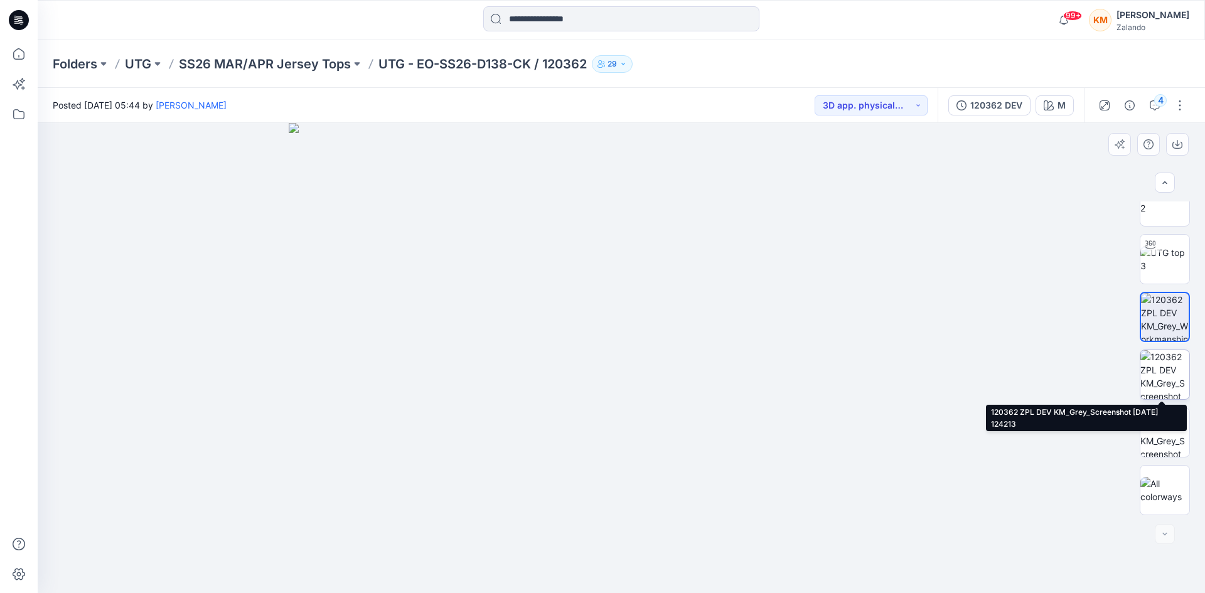
click at [1163, 376] on img at bounding box center [1164, 374] width 49 height 49
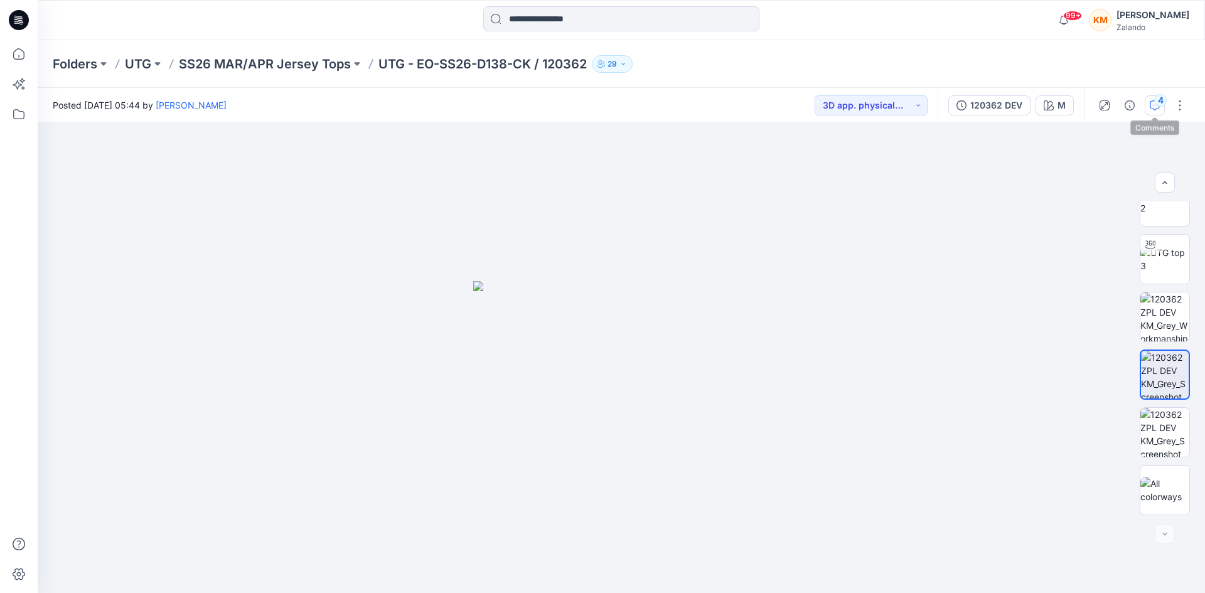
click at [1151, 104] on icon "button" at bounding box center [1155, 105] width 10 height 10
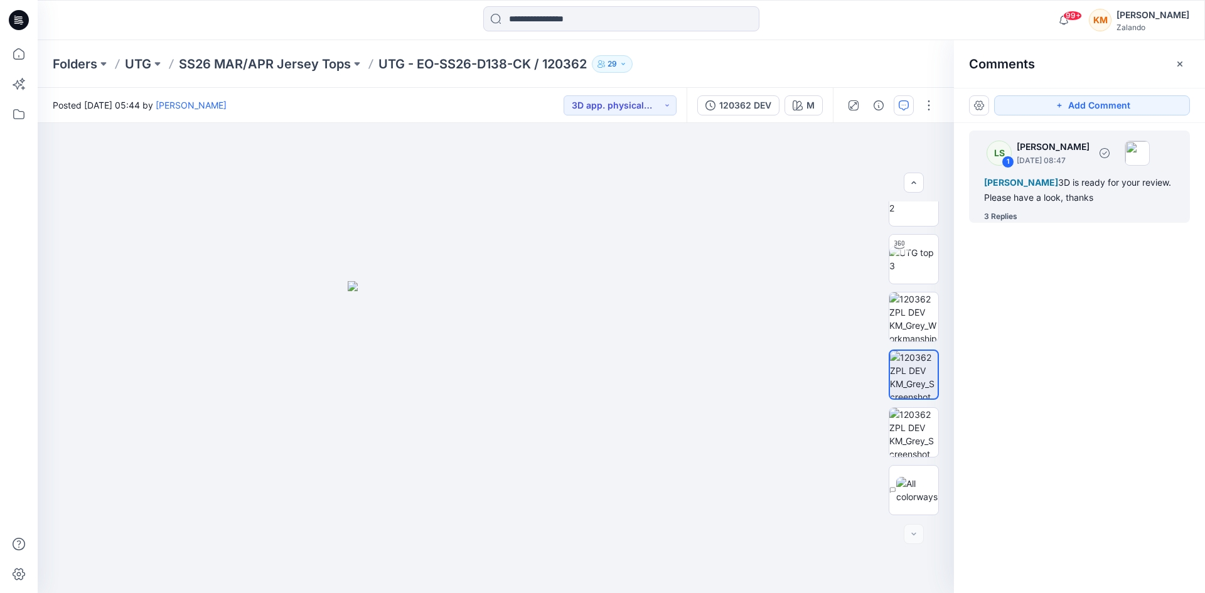
click at [1000, 210] on div "LS 1 Lise Stougaard July 24, 2025 08:47 Alexandre Ivan Almeida Fonseca 3D is re…" at bounding box center [1079, 177] width 221 height 92
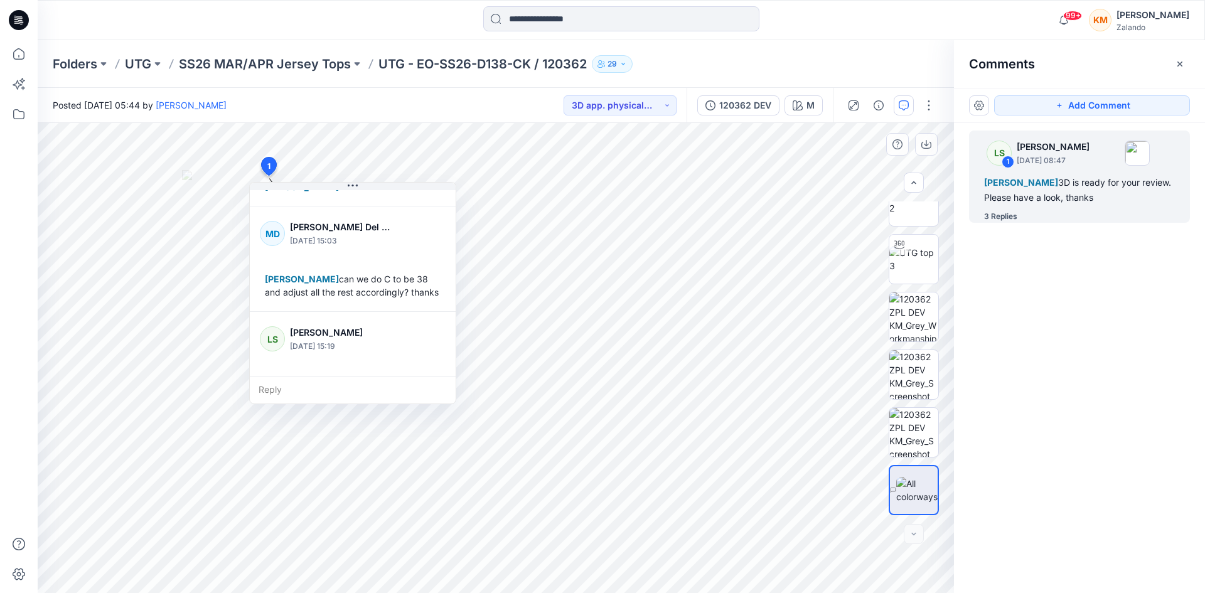
scroll to position [208, 0]
